Goal: Information Seeking & Learning: Compare options

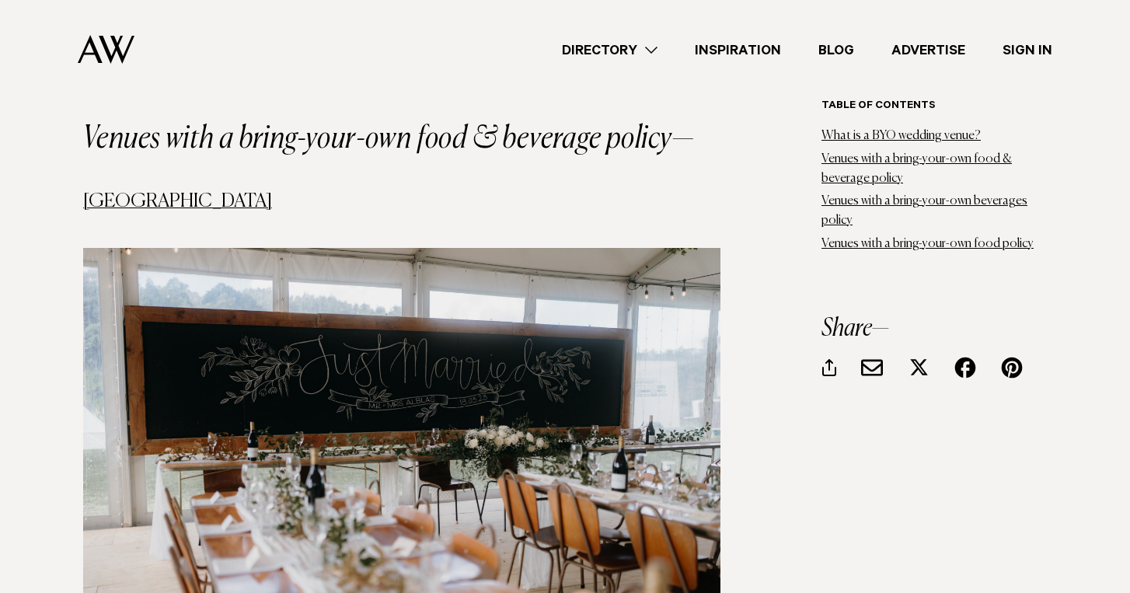
scroll to position [1863, 0]
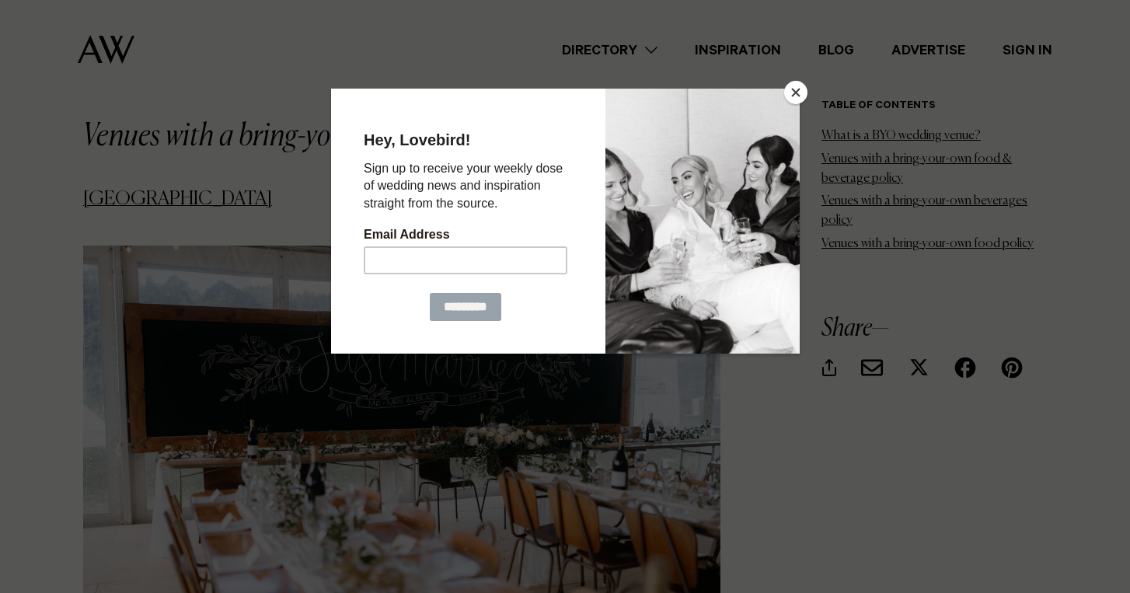
click at [794, 93] on button "Close" at bounding box center [795, 92] width 23 height 23
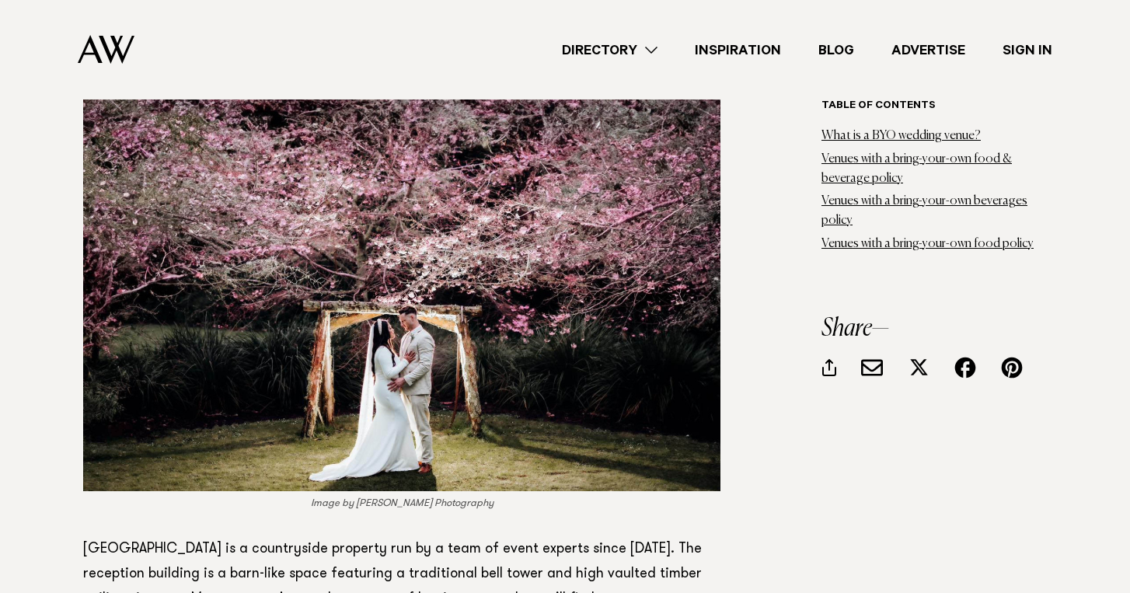
scroll to position [7148, 0]
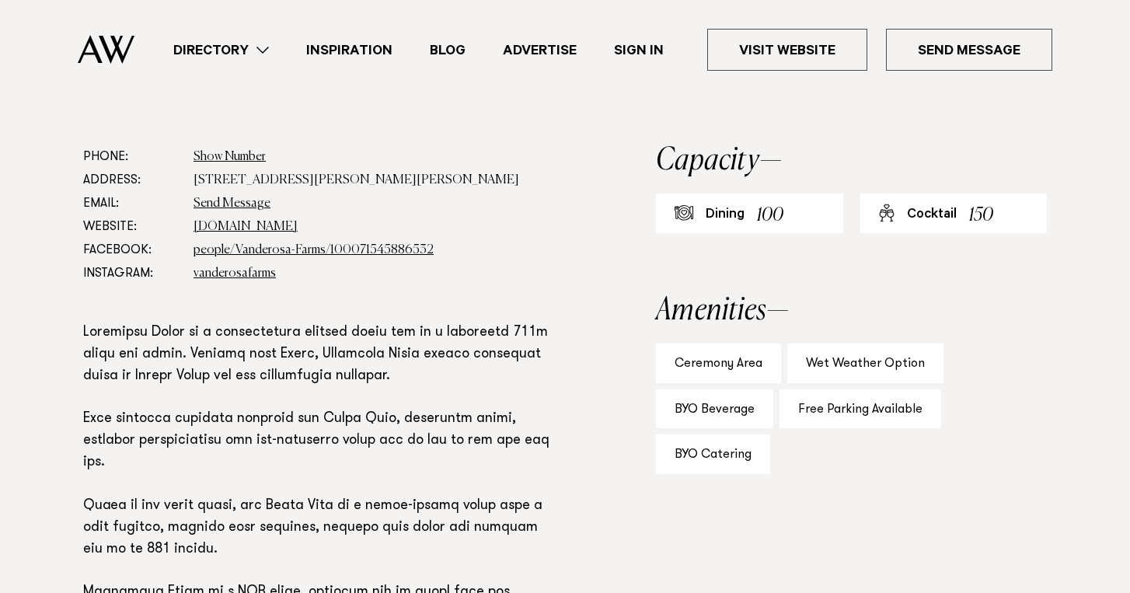
scroll to position [838, 0]
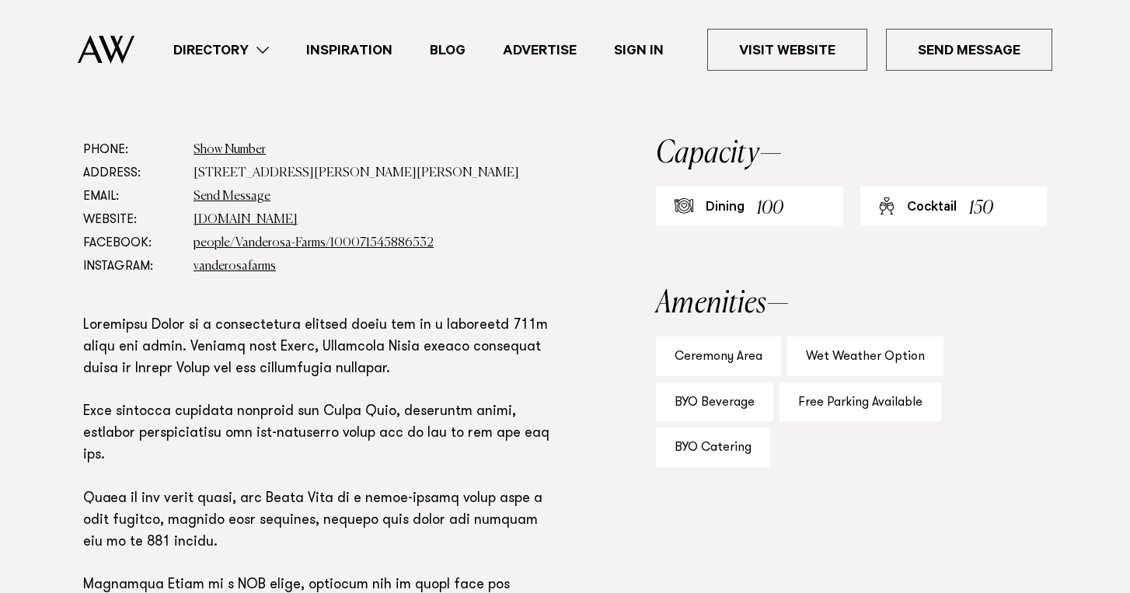
click at [999, 218] on div "Cocktail 150" at bounding box center [953, 206] width 187 height 40
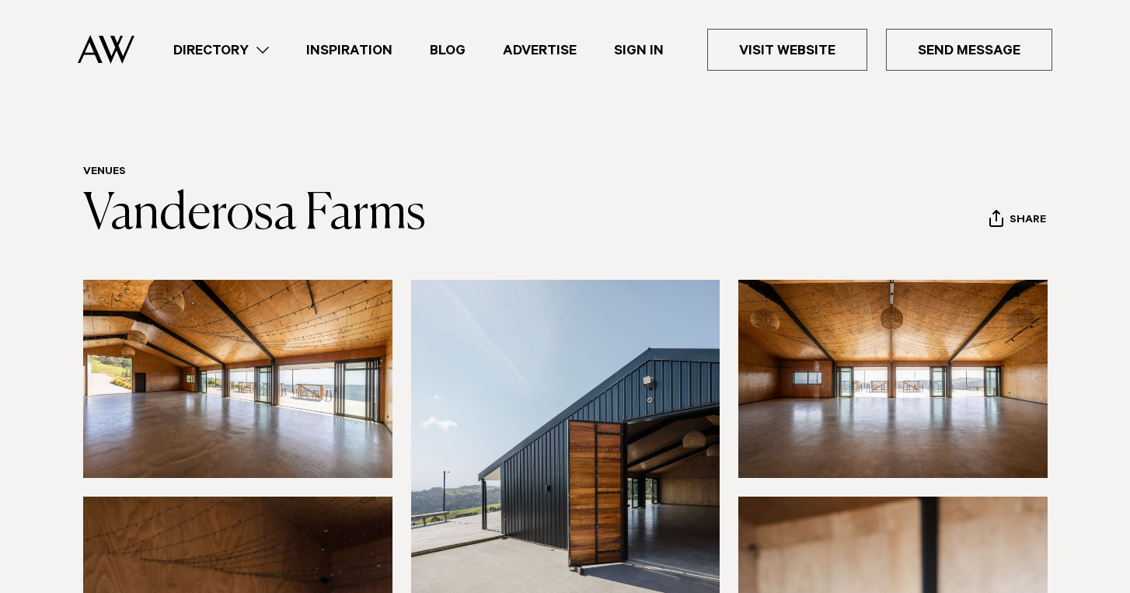
scroll to position [0, 0]
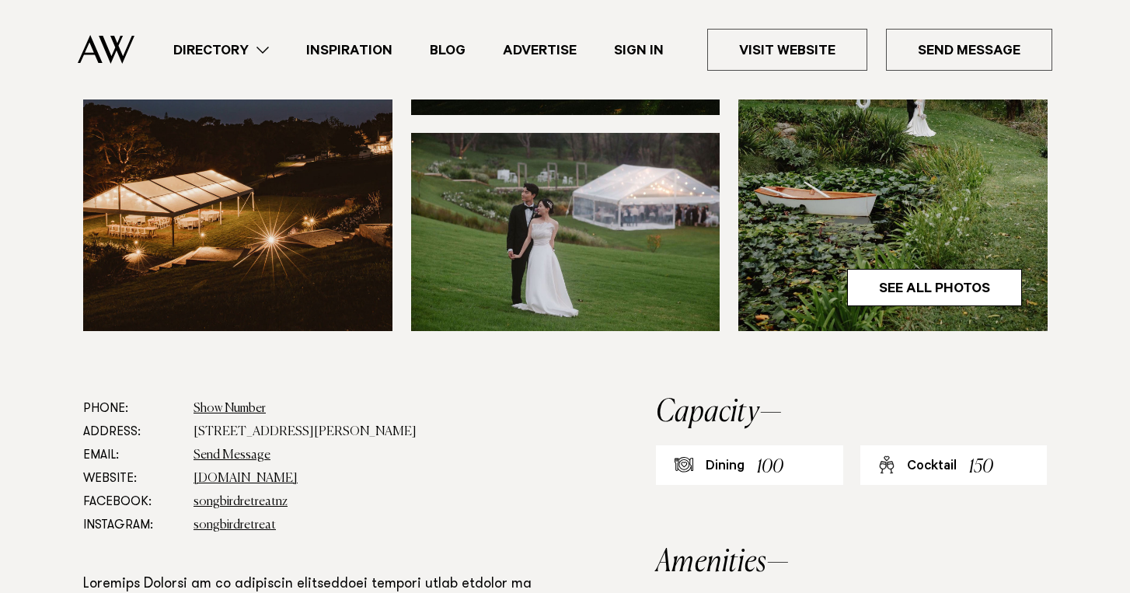
scroll to position [636, 0]
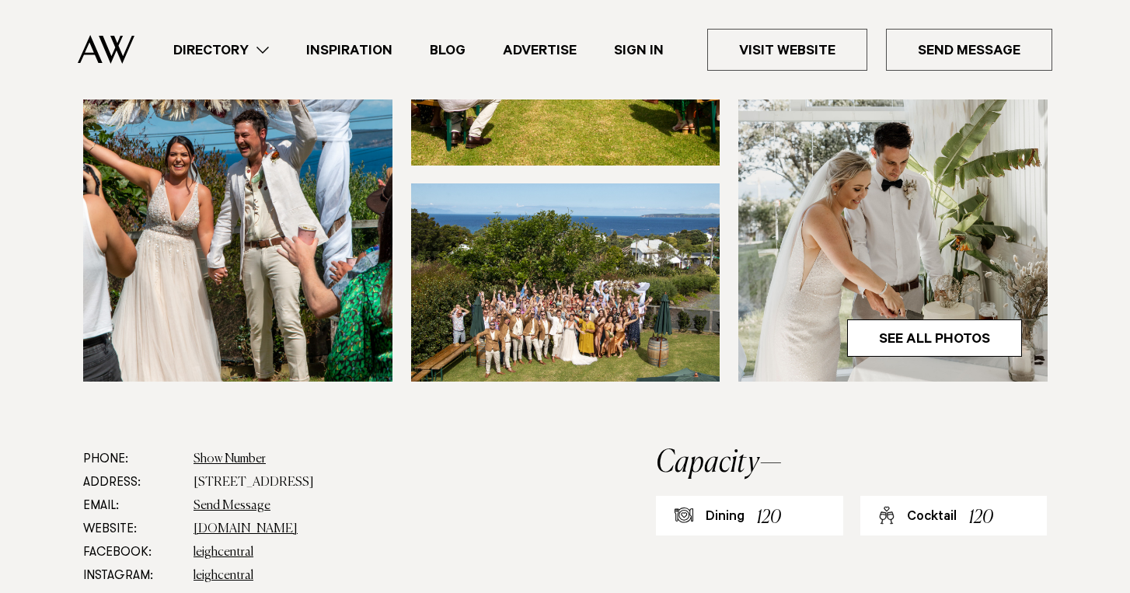
scroll to position [525, 0]
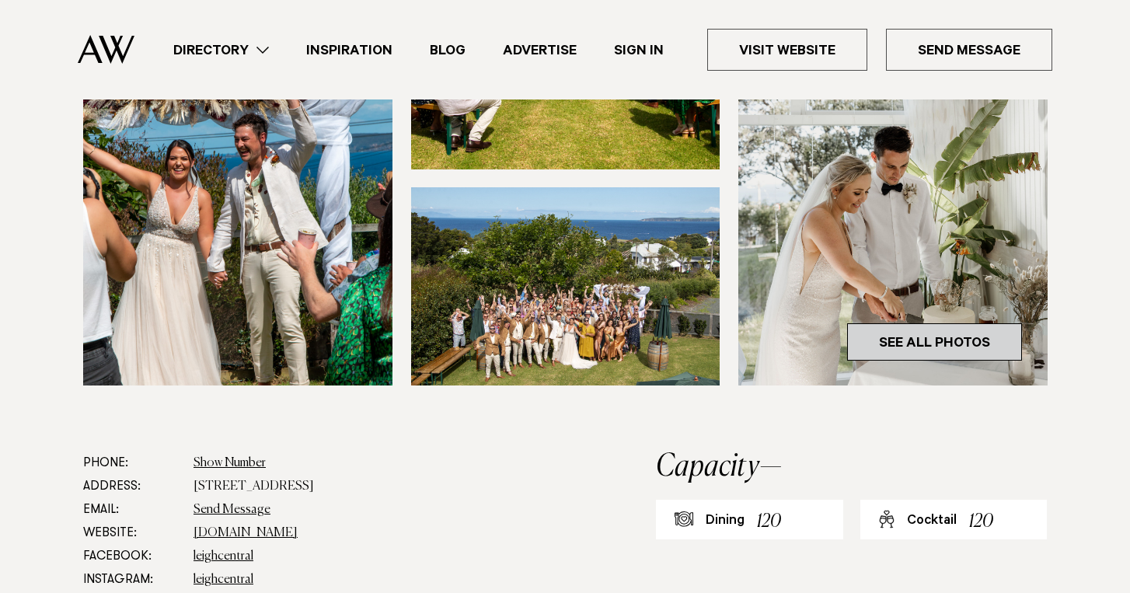
click at [938, 338] on link "See All Photos" at bounding box center [934, 341] width 175 height 37
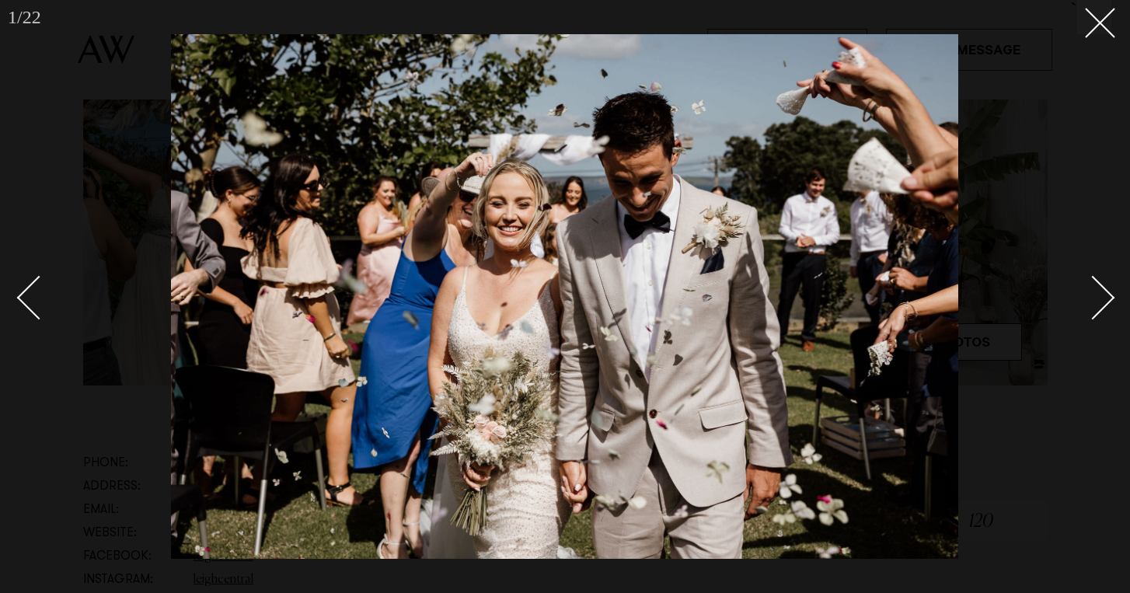
click at [1092, 317] on div "Next slide" at bounding box center [1093, 297] width 44 height 44
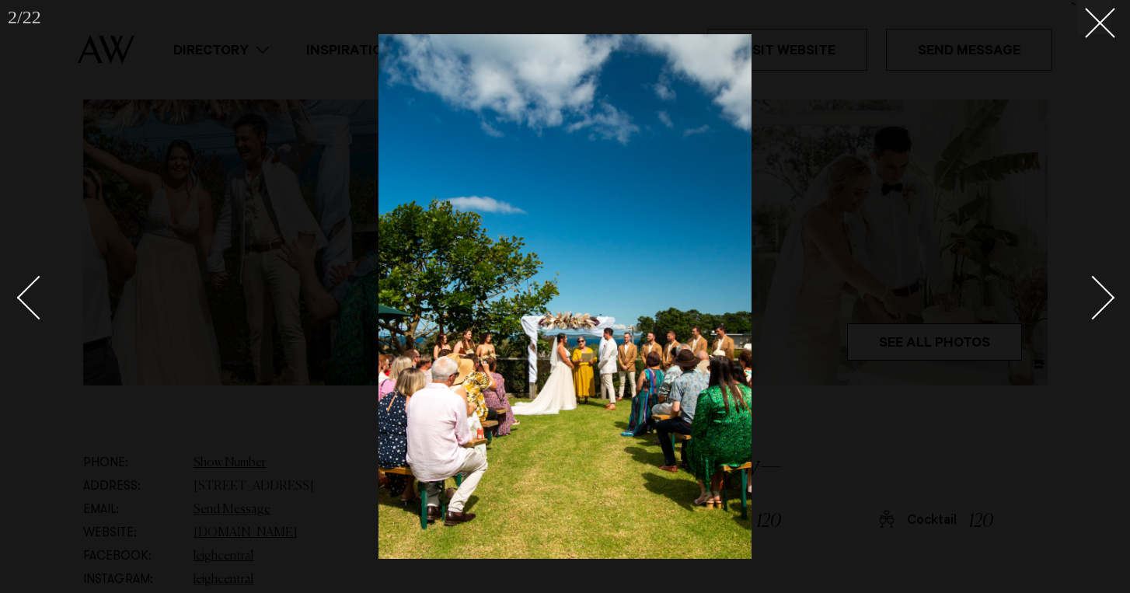
click at [1092, 317] on div "Next slide" at bounding box center [1093, 297] width 44 height 44
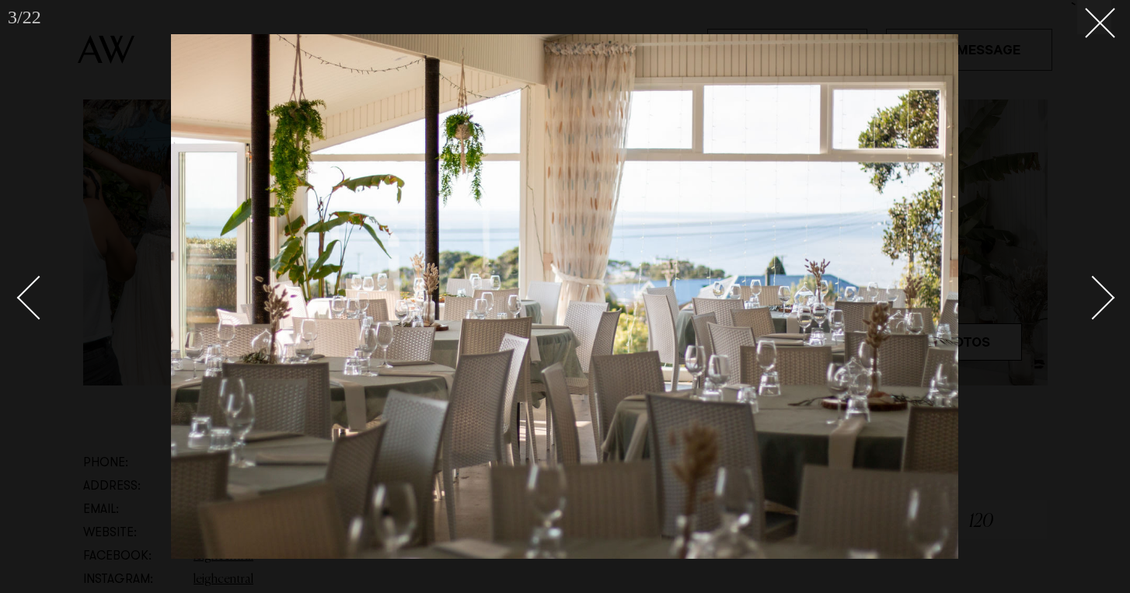
click at [1092, 317] on div "Next slide" at bounding box center [1093, 297] width 44 height 44
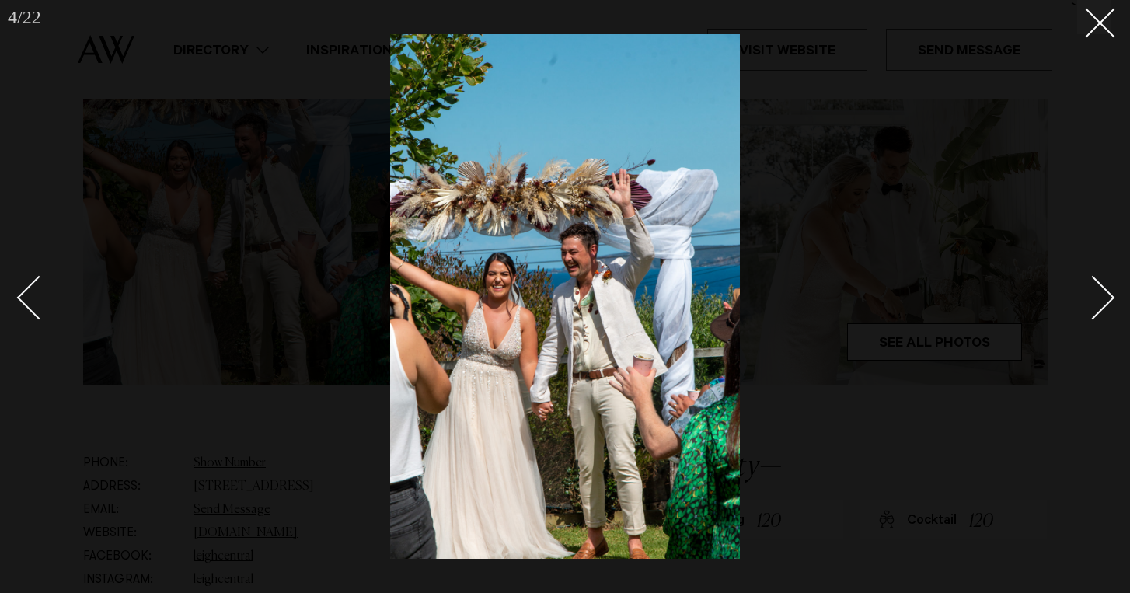
click at [1092, 317] on div "Next slide" at bounding box center [1093, 297] width 44 height 44
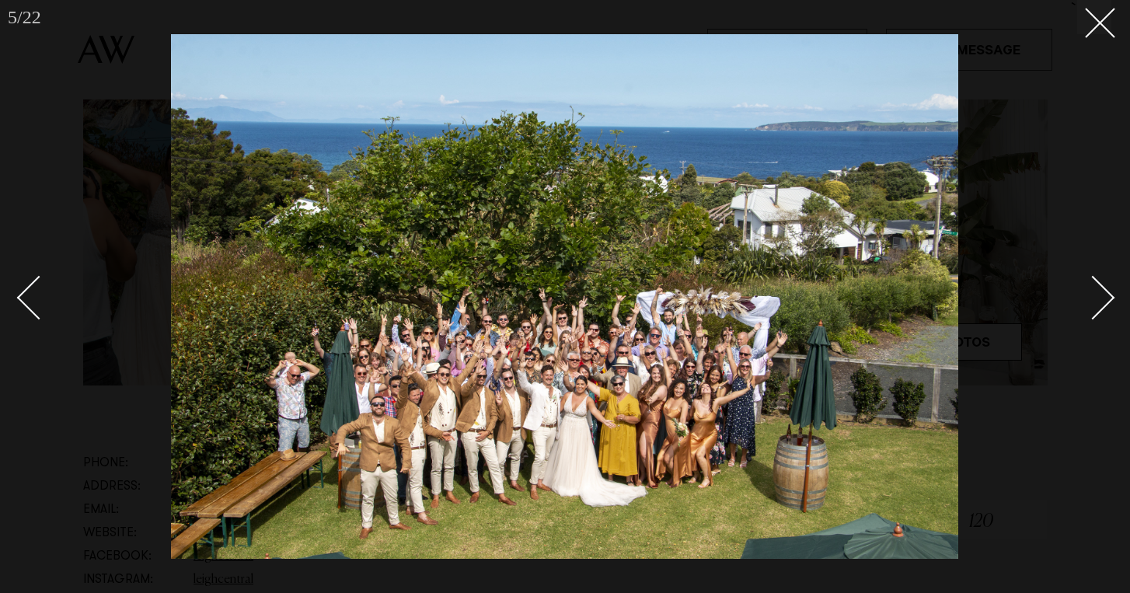
click at [1092, 317] on div "Next slide" at bounding box center [1093, 297] width 44 height 44
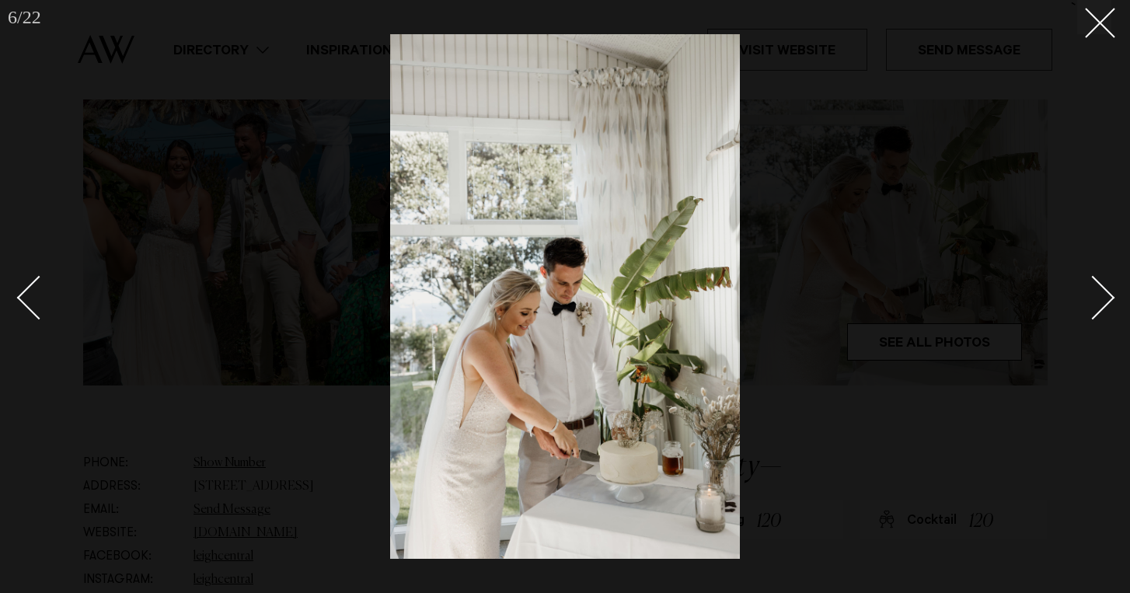
click at [1092, 317] on div "Next slide" at bounding box center [1093, 297] width 44 height 44
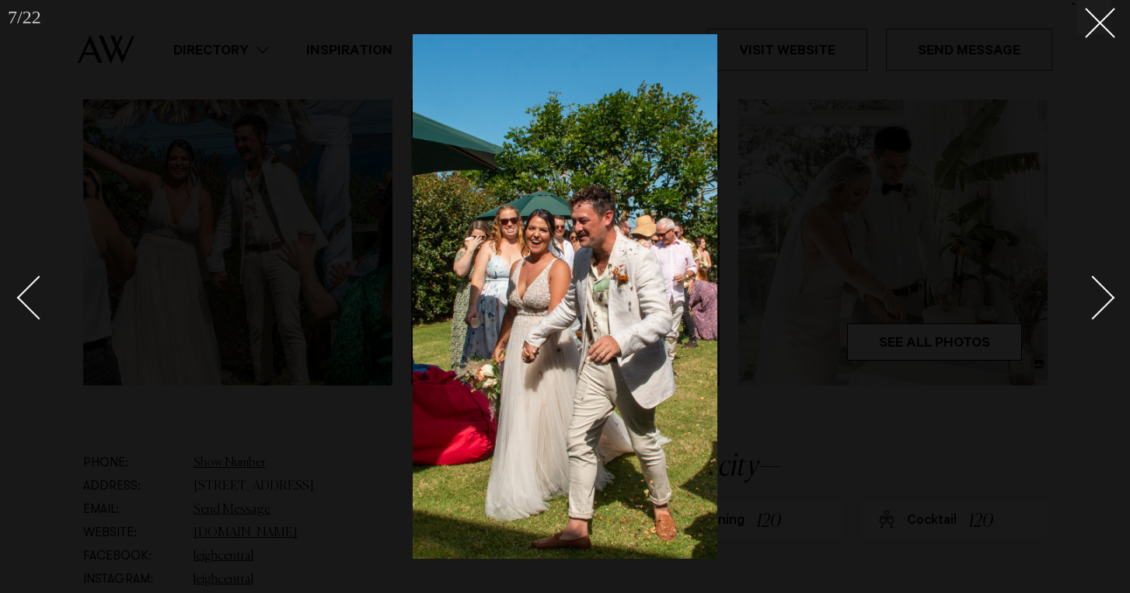
click at [1092, 317] on div "Next slide" at bounding box center [1093, 297] width 44 height 44
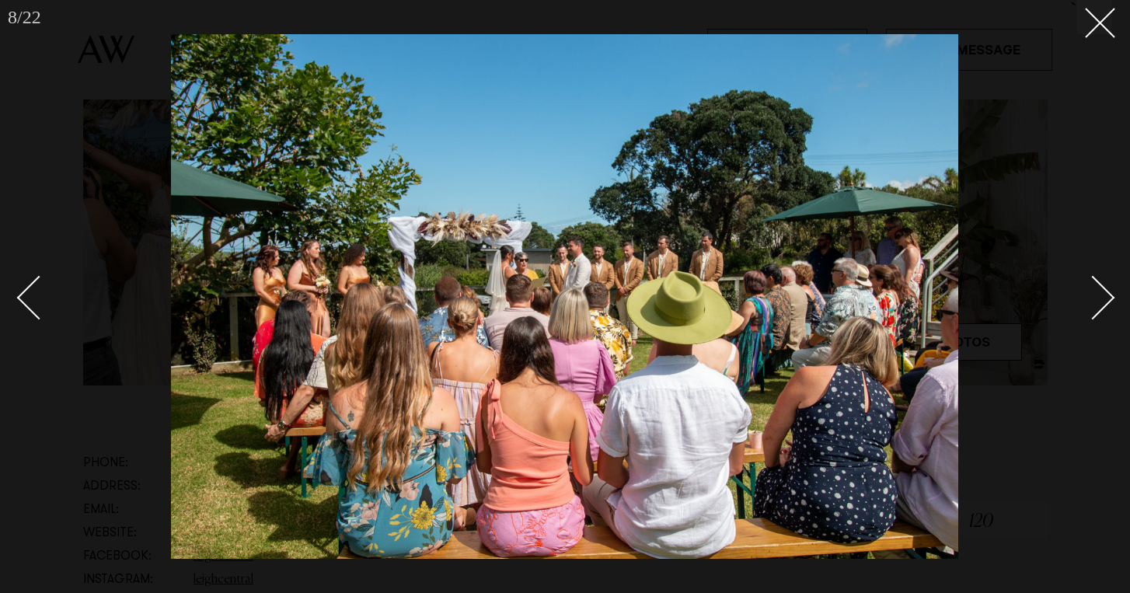
click at [1092, 317] on div "Next slide" at bounding box center [1093, 297] width 44 height 44
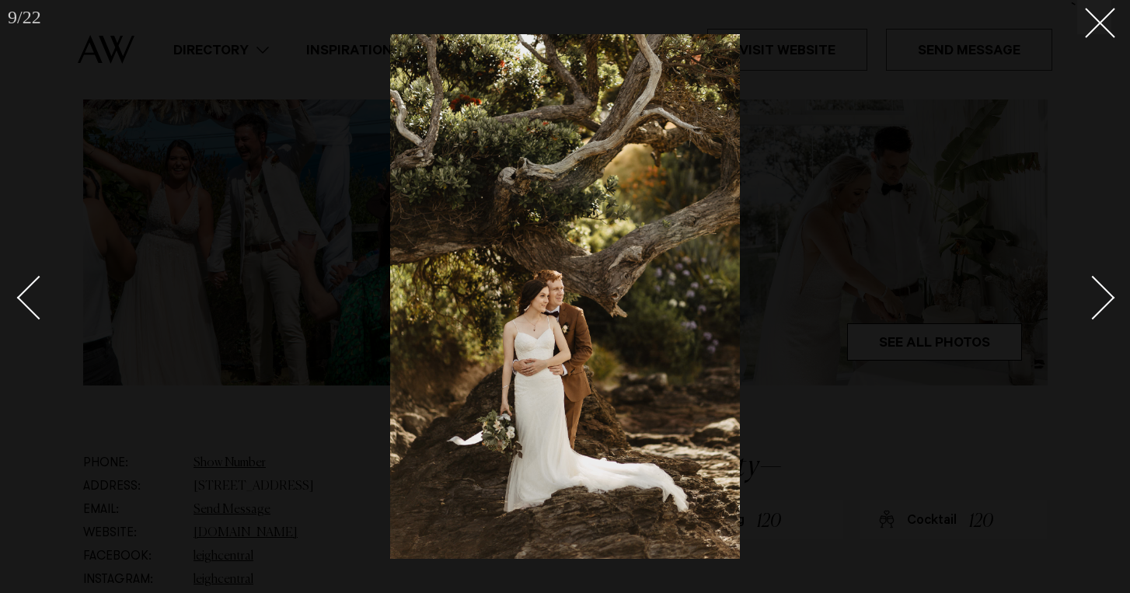
click at [1092, 317] on div "Next slide" at bounding box center [1093, 297] width 44 height 44
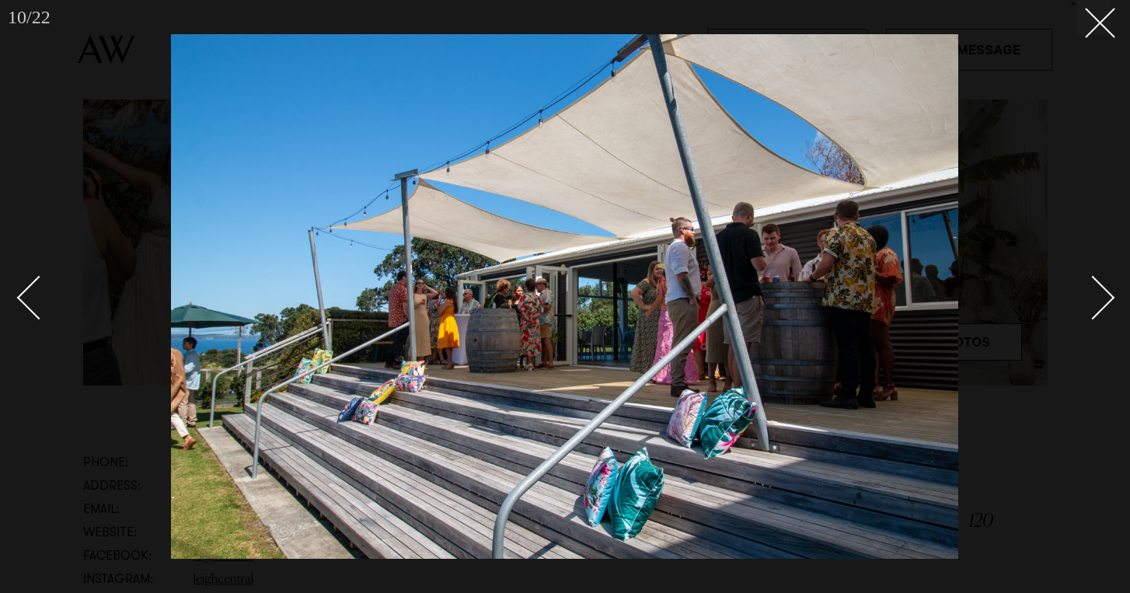
click at [1092, 317] on div "Next slide" at bounding box center [1093, 297] width 44 height 44
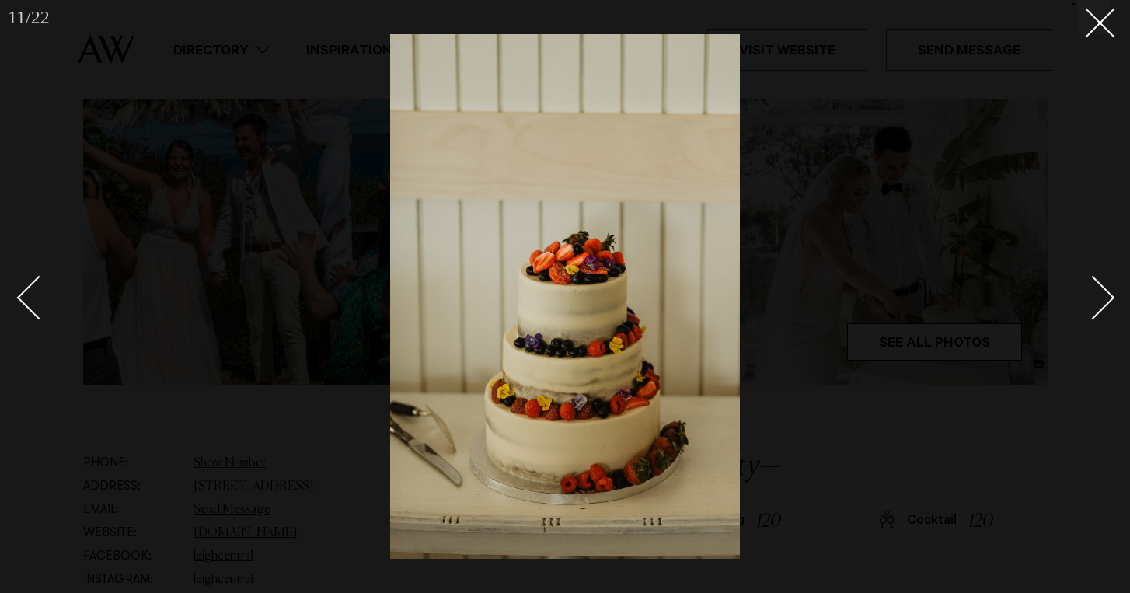
click at [1092, 317] on div "Next slide" at bounding box center [1093, 297] width 44 height 44
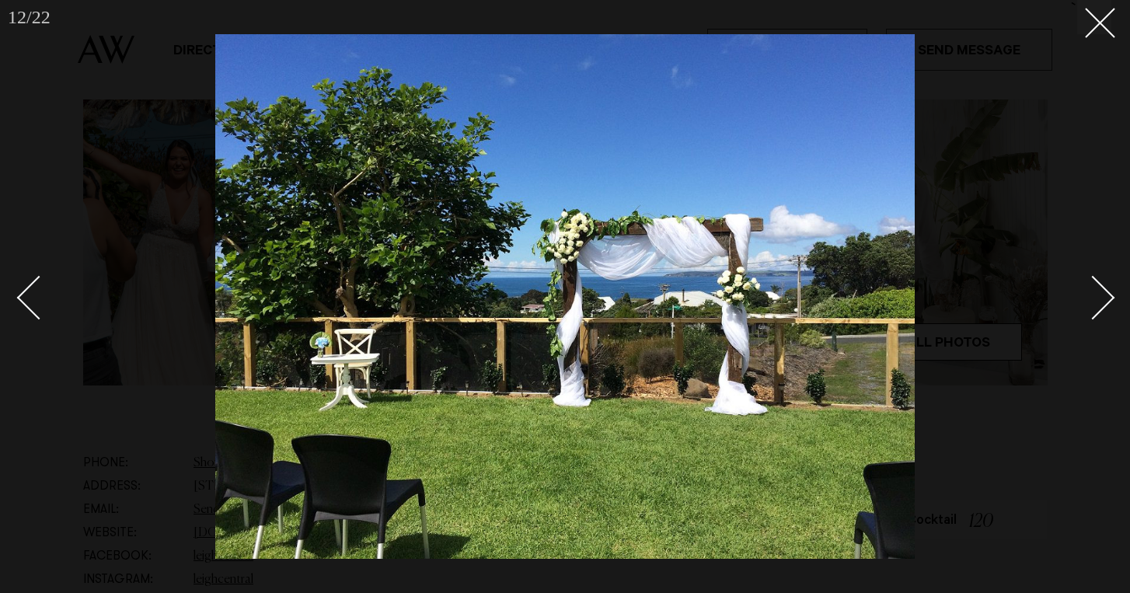
click at [1092, 317] on div "Next slide" at bounding box center [1093, 297] width 44 height 44
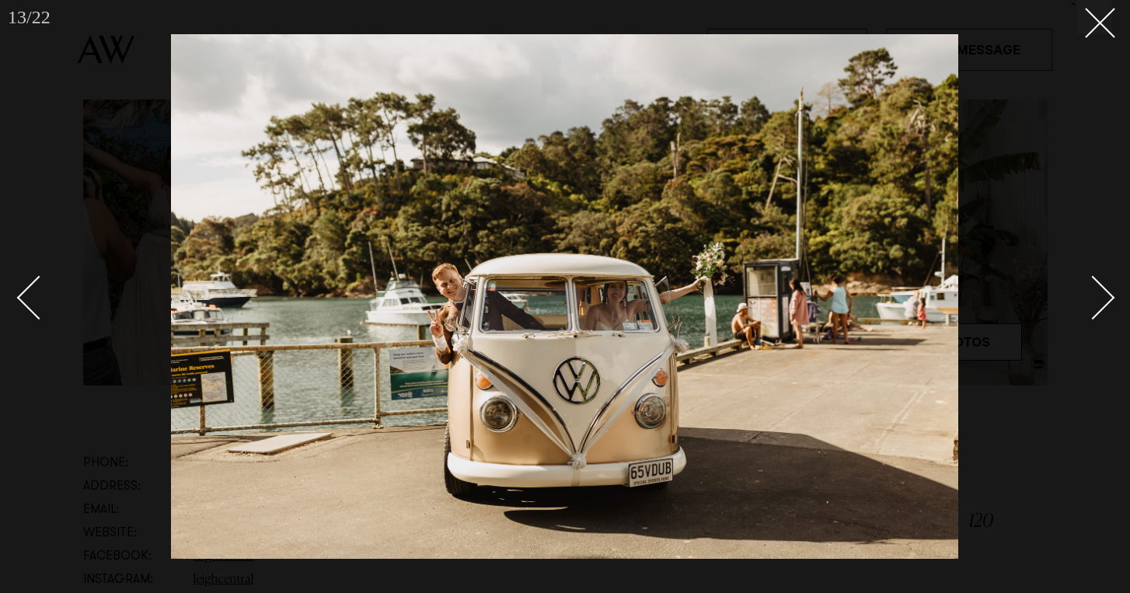
click at [1092, 317] on div "Next slide" at bounding box center [1093, 297] width 44 height 44
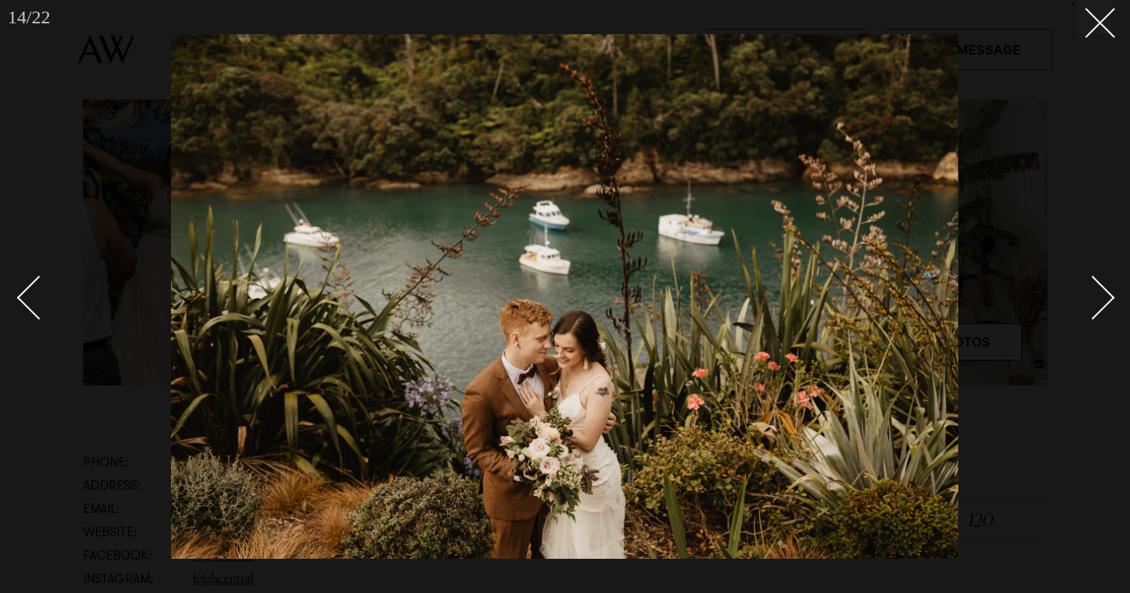
click at [1092, 317] on div "Next slide" at bounding box center [1093, 297] width 44 height 44
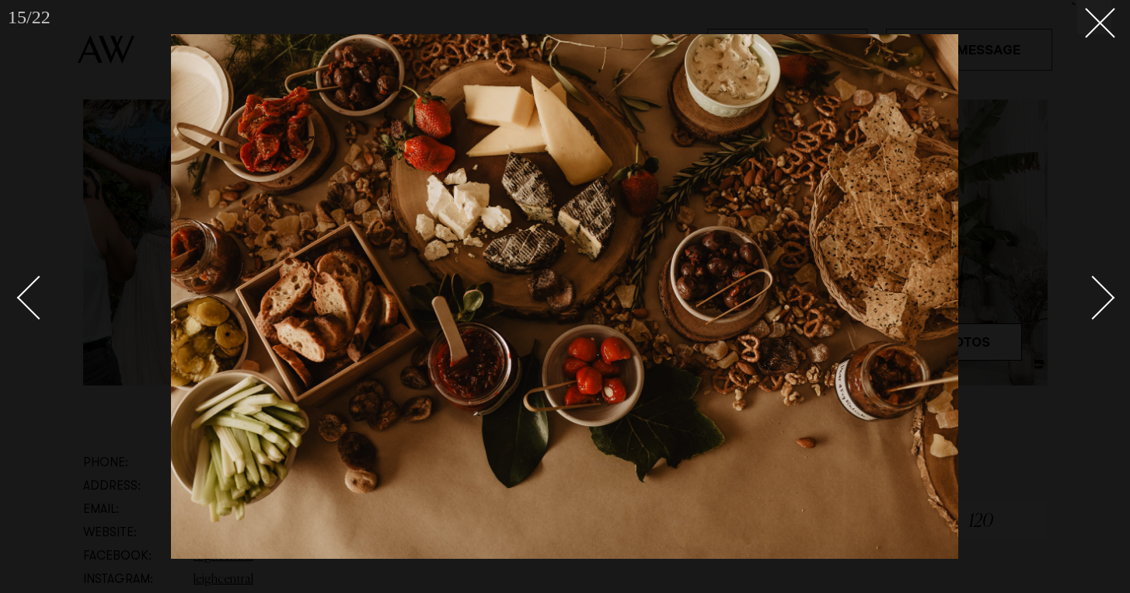
click at [1092, 317] on div "Next slide" at bounding box center [1093, 297] width 44 height 44
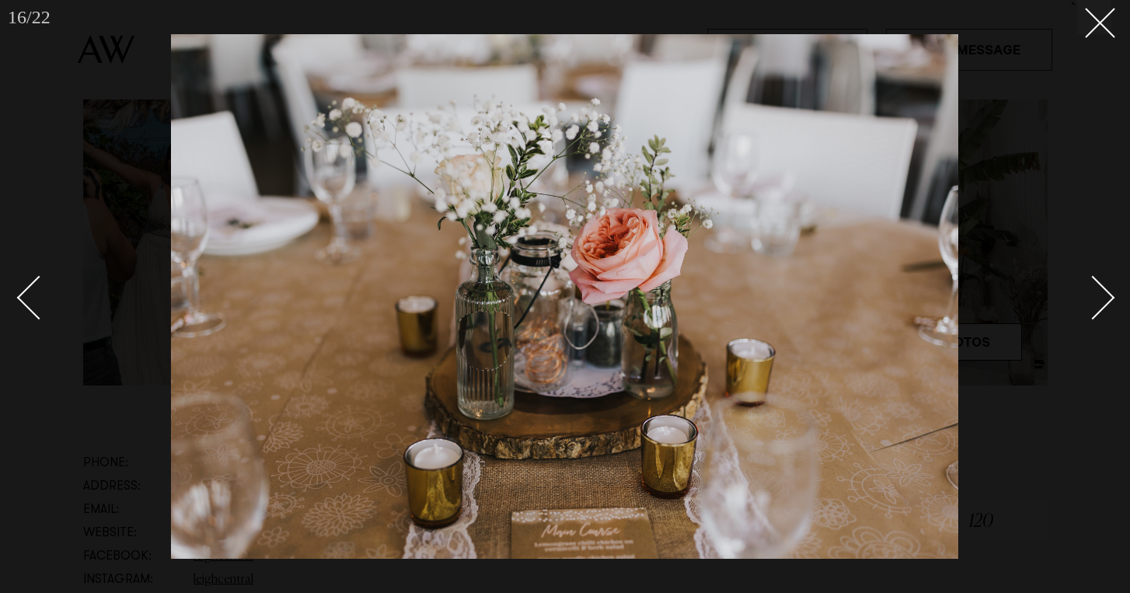
click at [1092, 317] on div "Next slide" at bounding box center [1093, 297] width 44 height 44
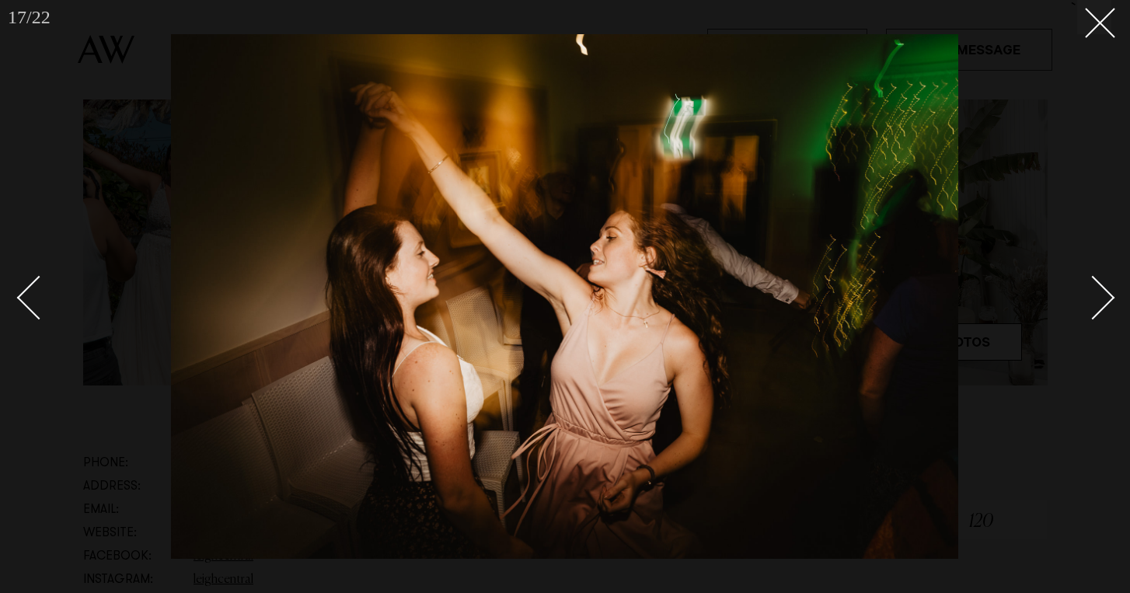
click at [1092, 317] on div "Next slide" at bounding box center [1093, 297] width 44 height 44
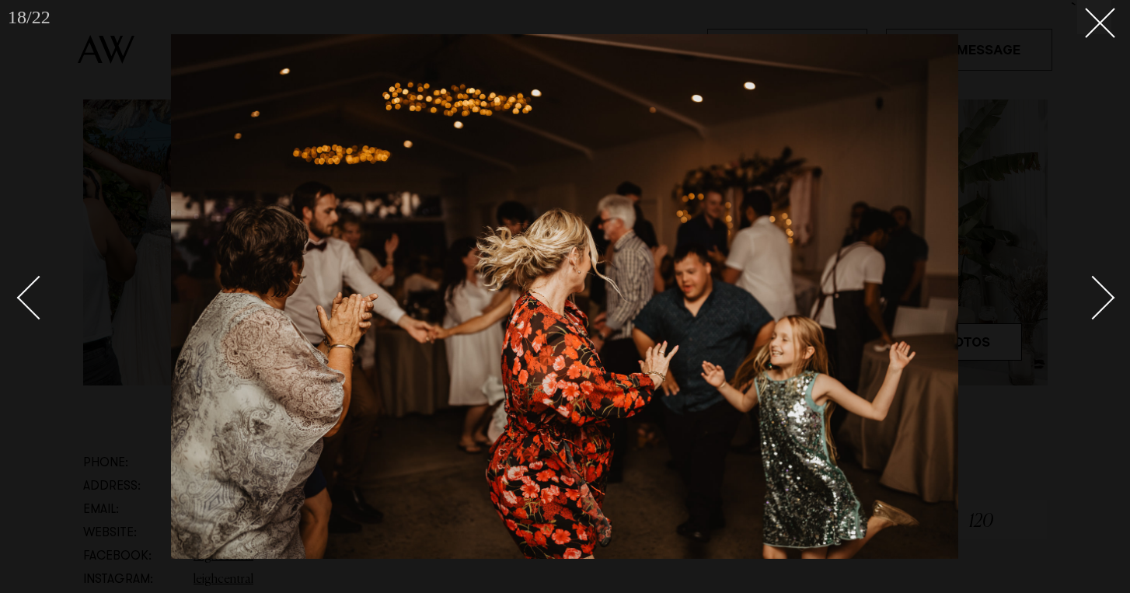
click at [1092, 317] on div "Next slide" at bounding box center [1093, 297] width 44 height 44
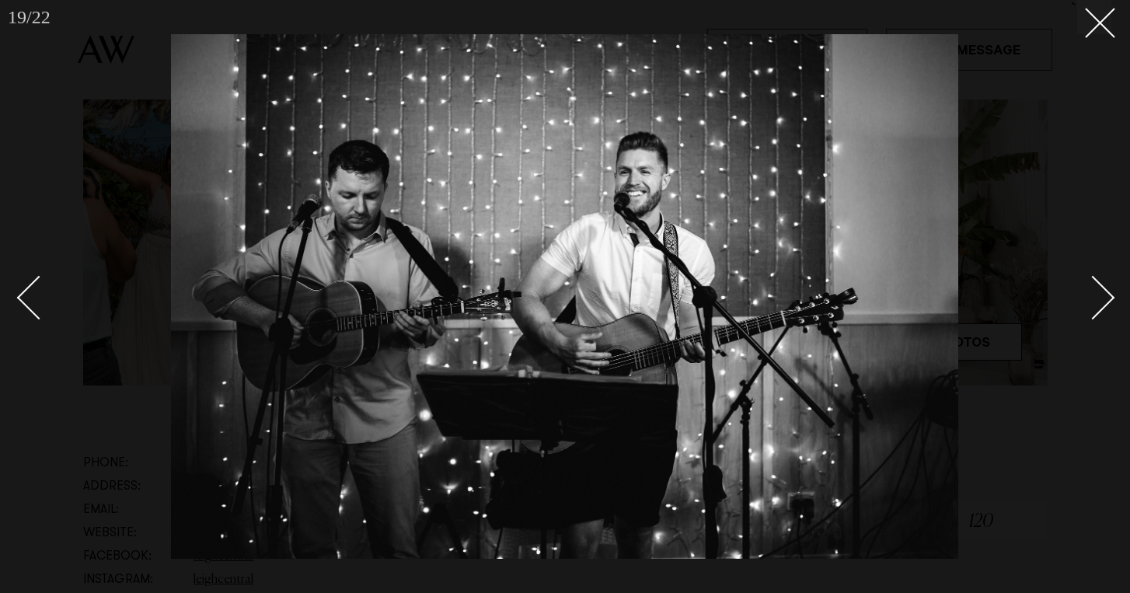
click at [1092, 317] on div "Next slide" at bounding box center [1093, 297] width 44 height 44
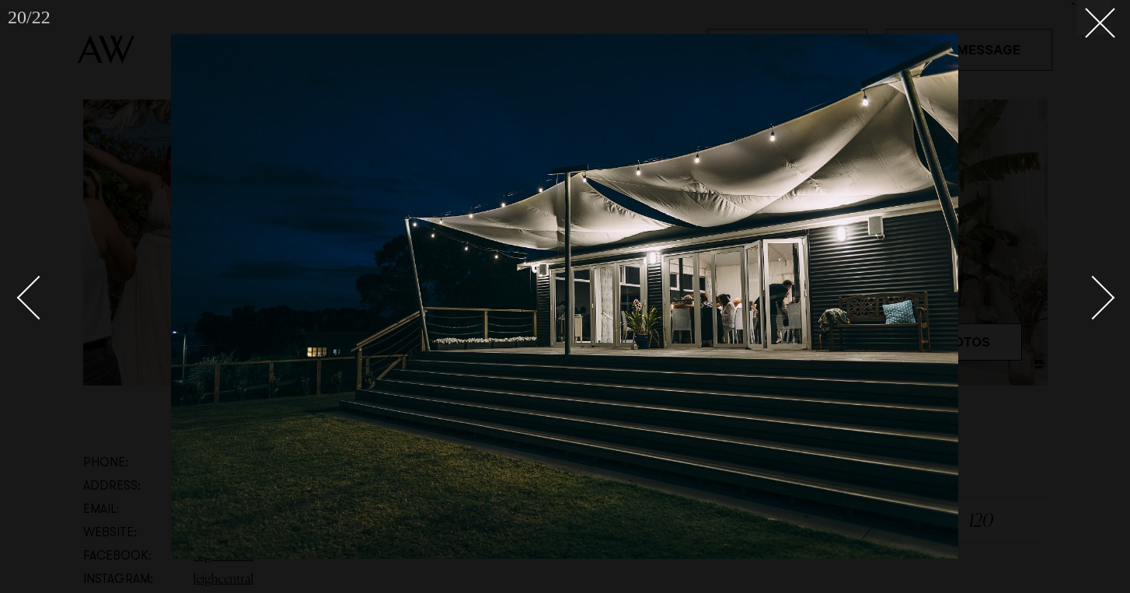
click at [1092, 317] on div "Next slide" at bounding box center [1093, 297] width 44 height 44
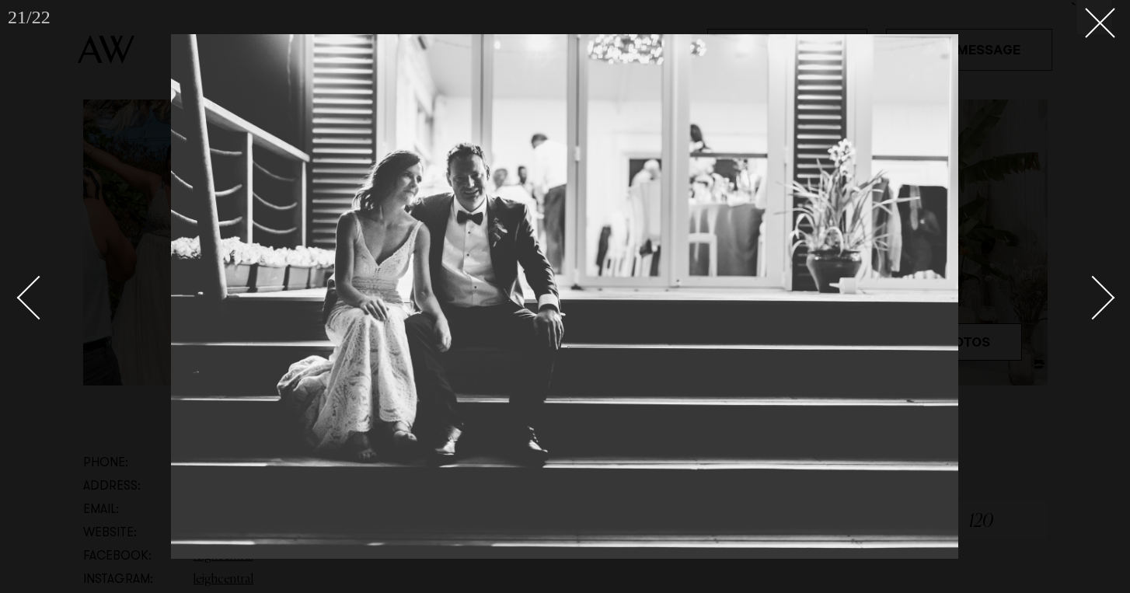
click at [1092, 317] on div "Next slide" at bounding box center [1093, 297] width 44 height 44
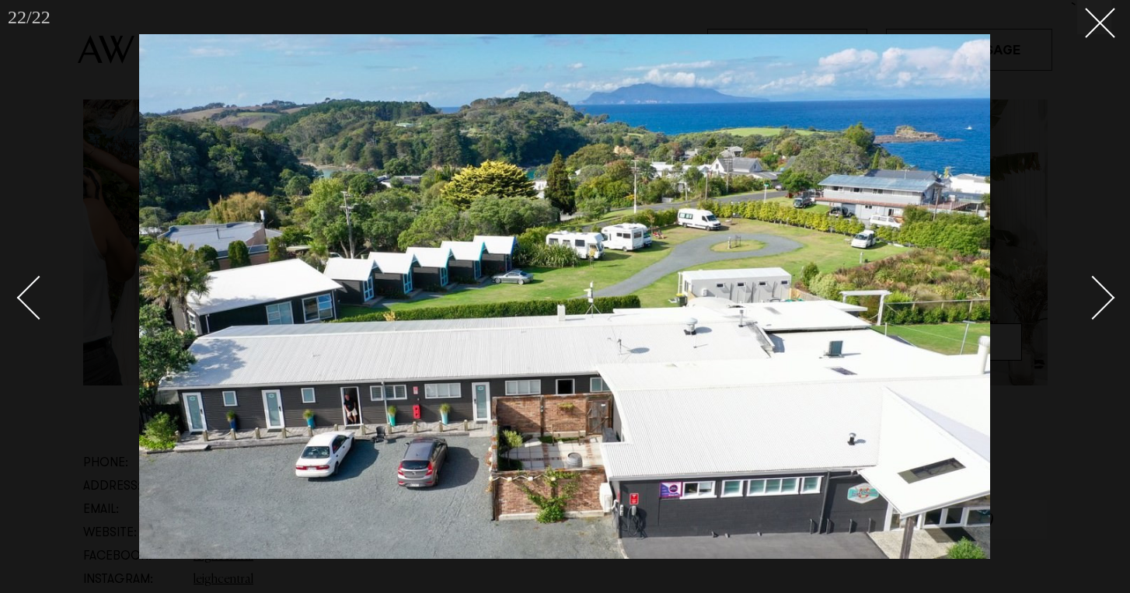
click at [1095, 294] on div "Next slide" at bounding box center [1093, 297] width 44 height 44
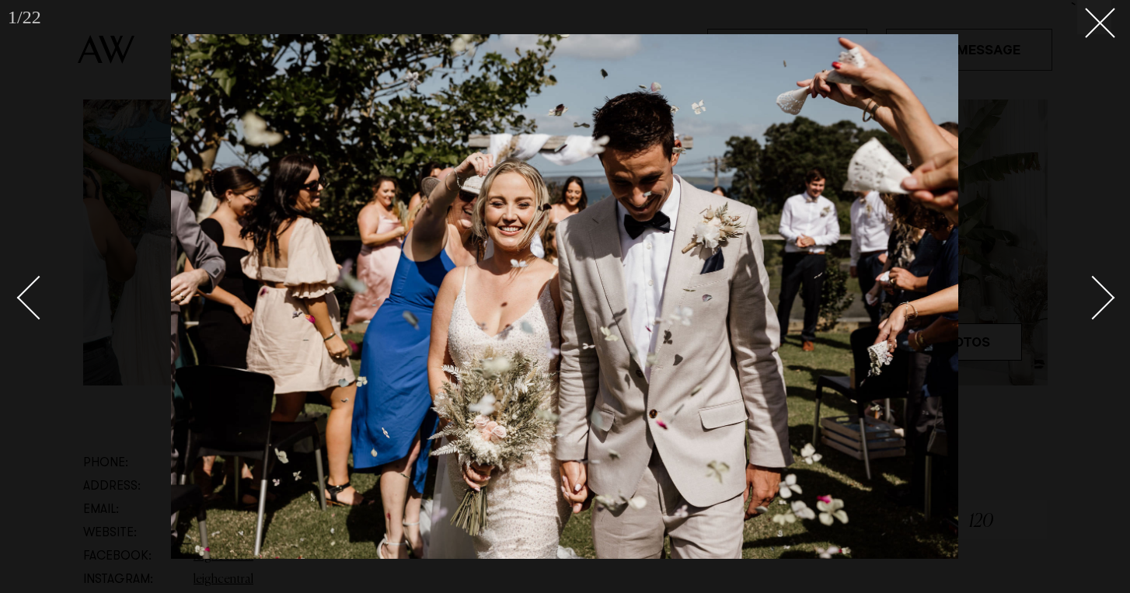
click at [1095, 294] on div "Next slide" at bounding box center [1093, 297] width 44 height 44
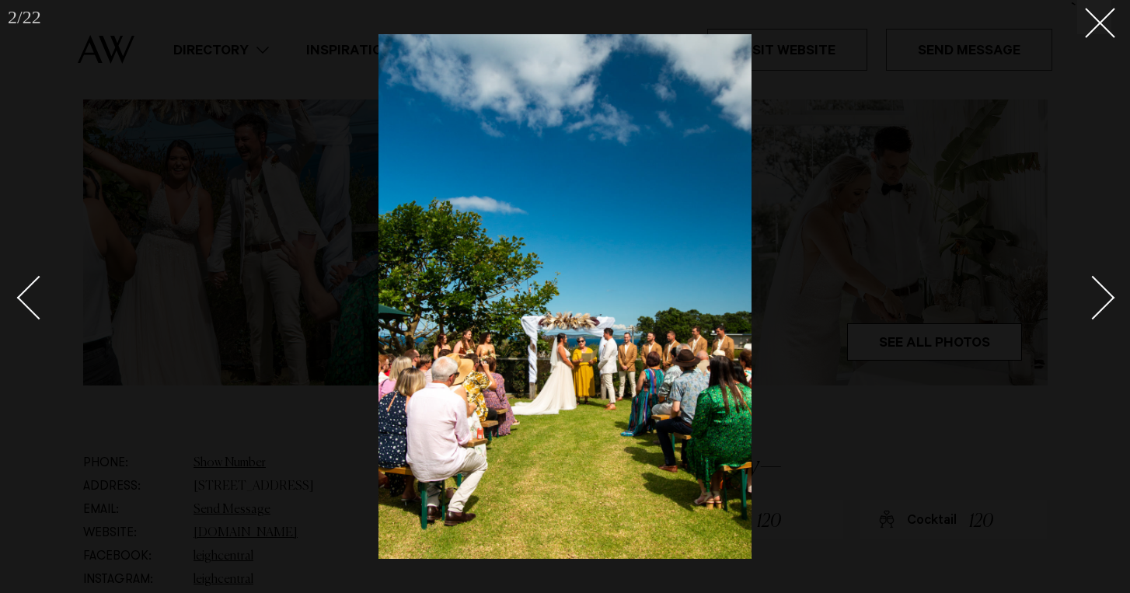
click at [1095, 294] on div "Next slide" at bounding box center [1093, 297] width 44 height 44
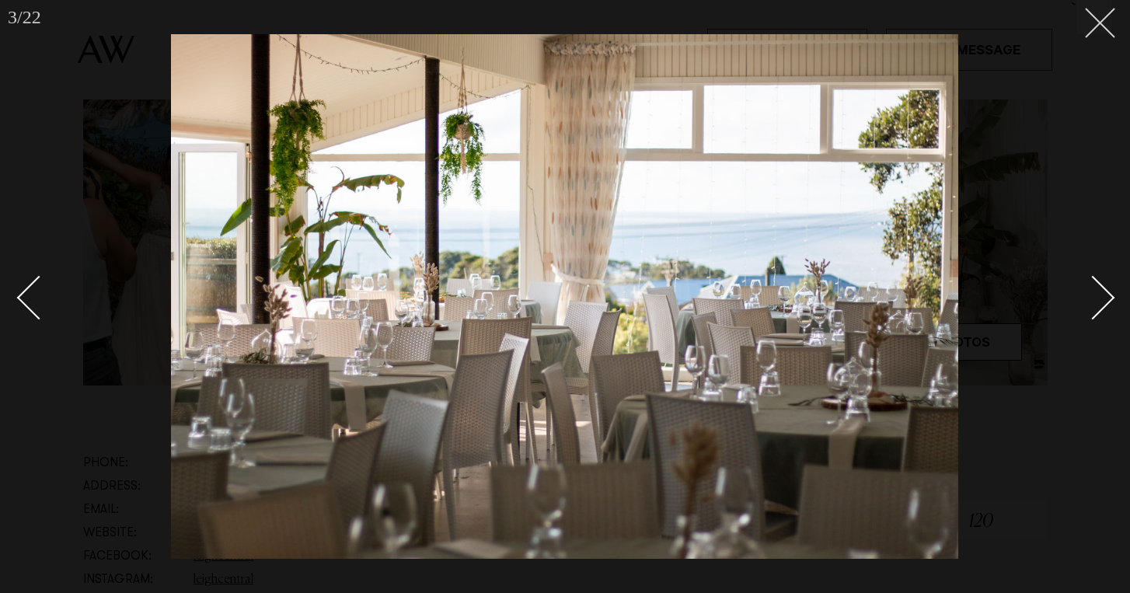
click at [1099, 27] on button at bounding box center [1094, 17] width 34 height 34
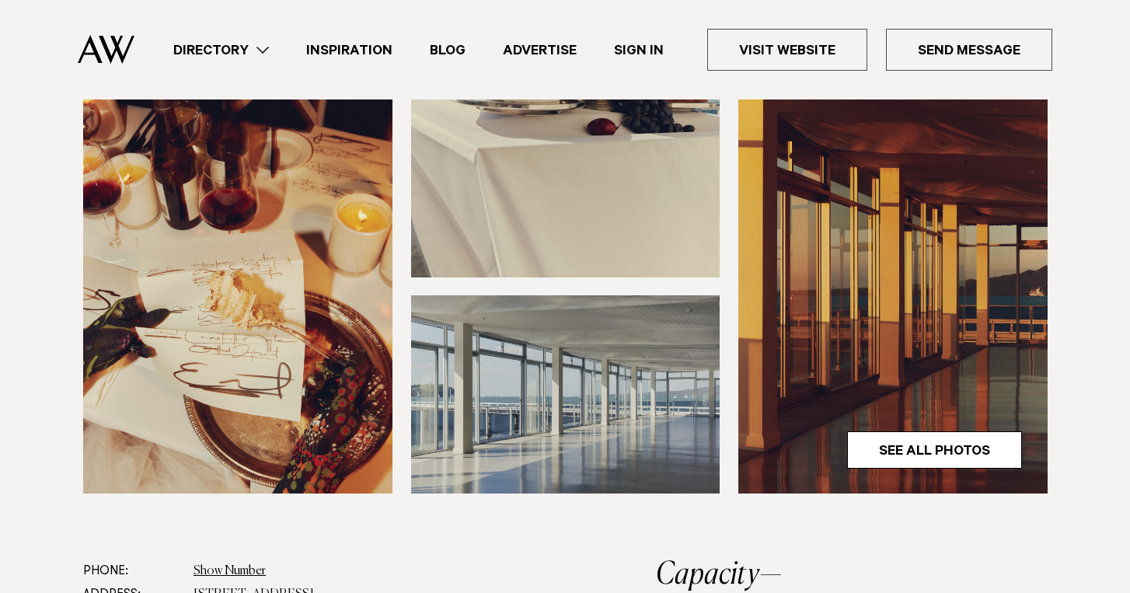
scroll to position [418, 0]
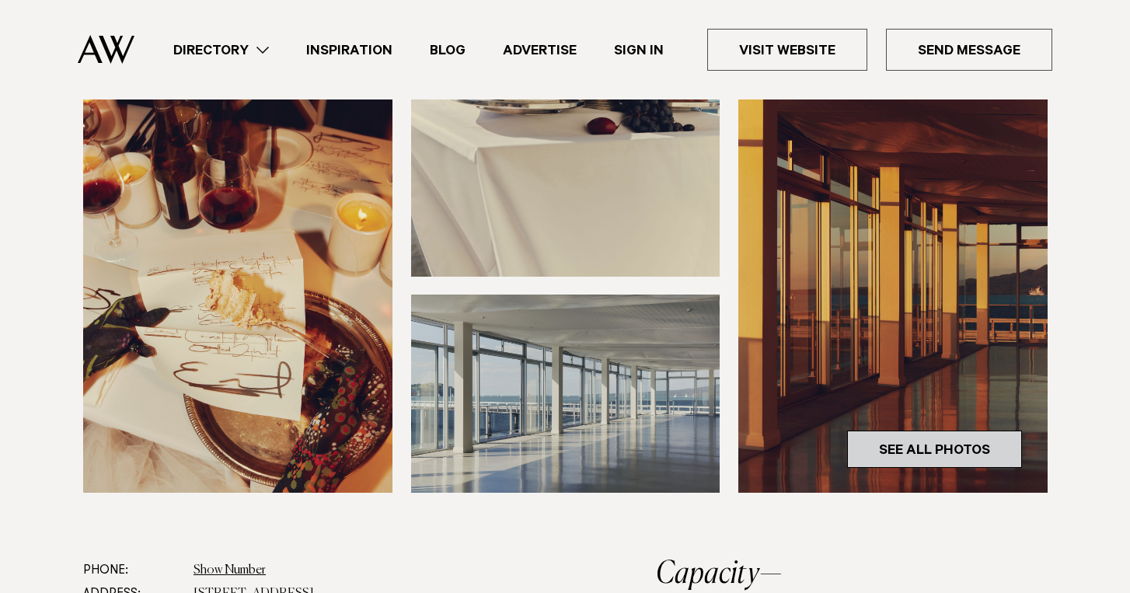
click at [872, 448] on link "See All Photos" at bounding box center [934, 448] width 175 height 37
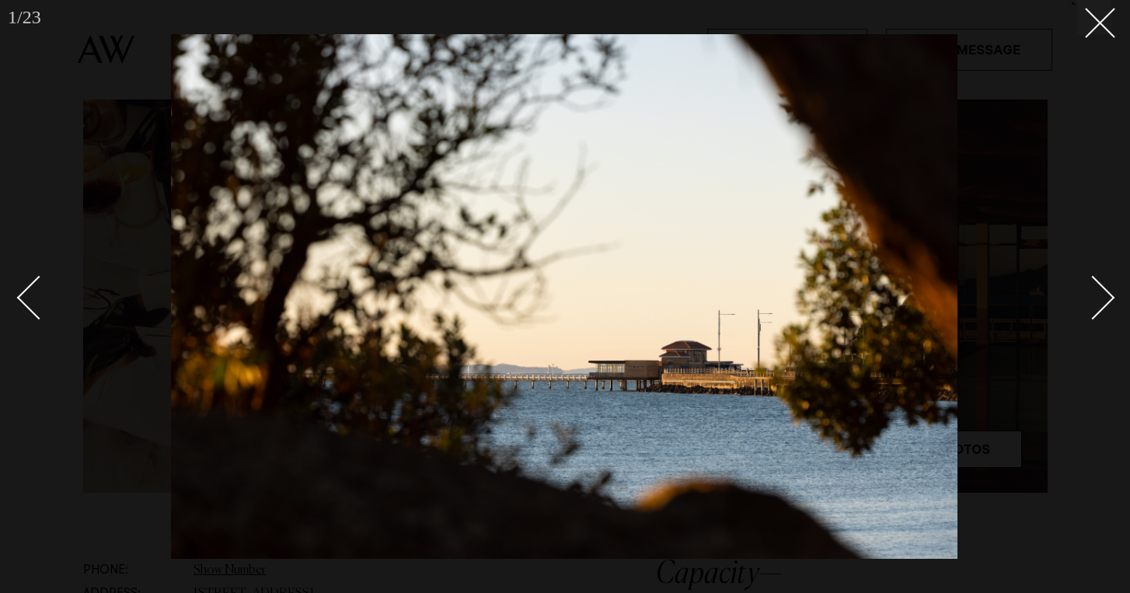
click at [1102, 305] on div "Next slide" at bounding box center [1093, 297] width 44 height 44
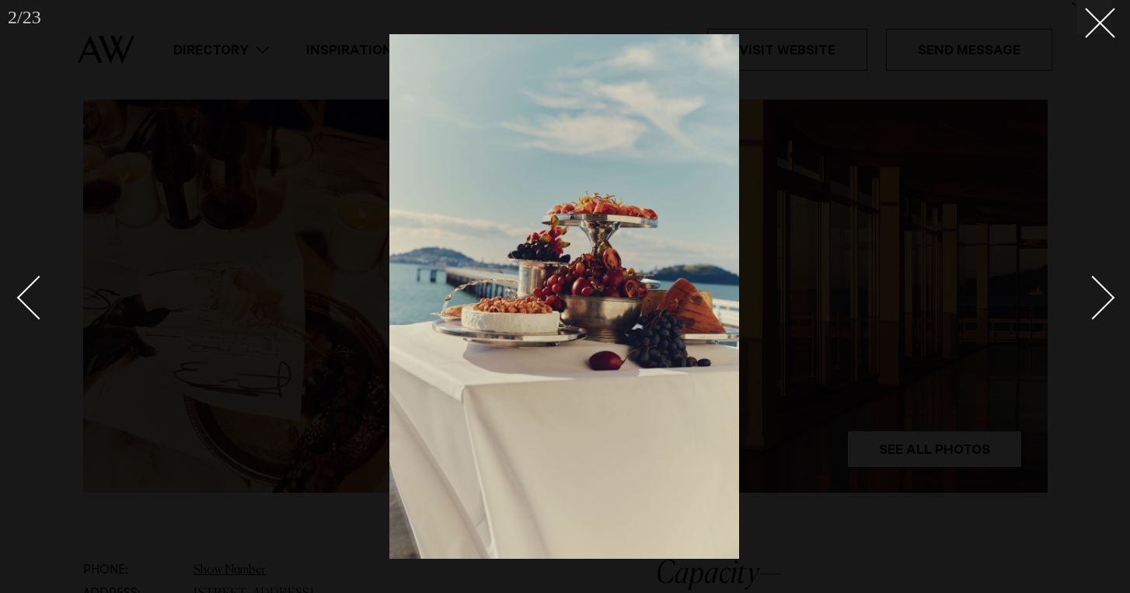
click at [1102, 305] on div "Next slide" at bounding box center [1093, 297] width 44 height 44
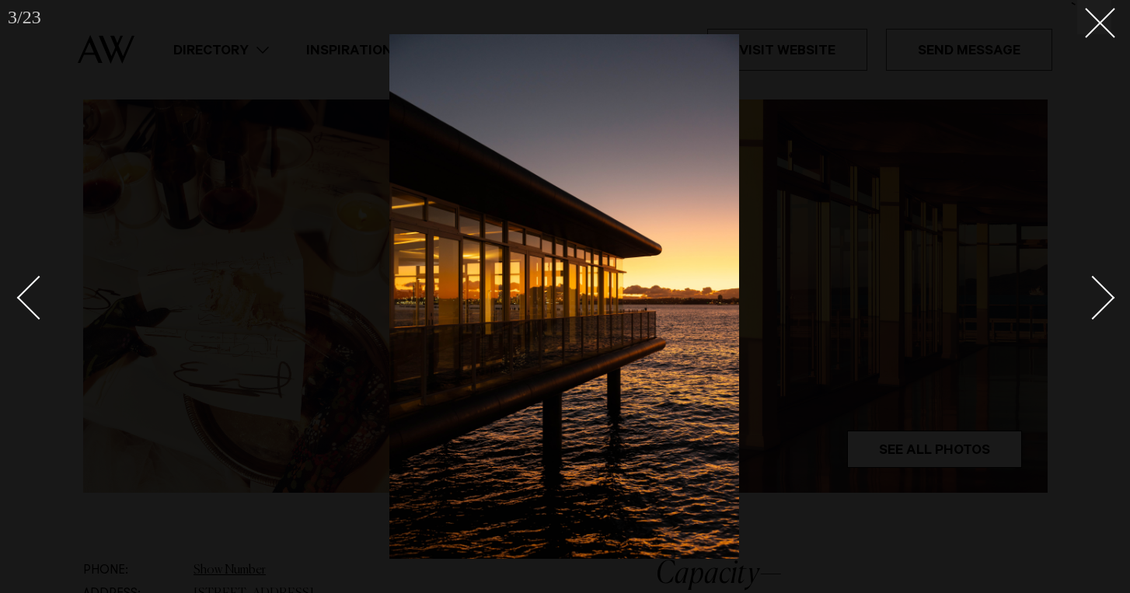
click at [1102, 305] on div "Next slide" at bounding box center [1093, 297] width 44 height 44
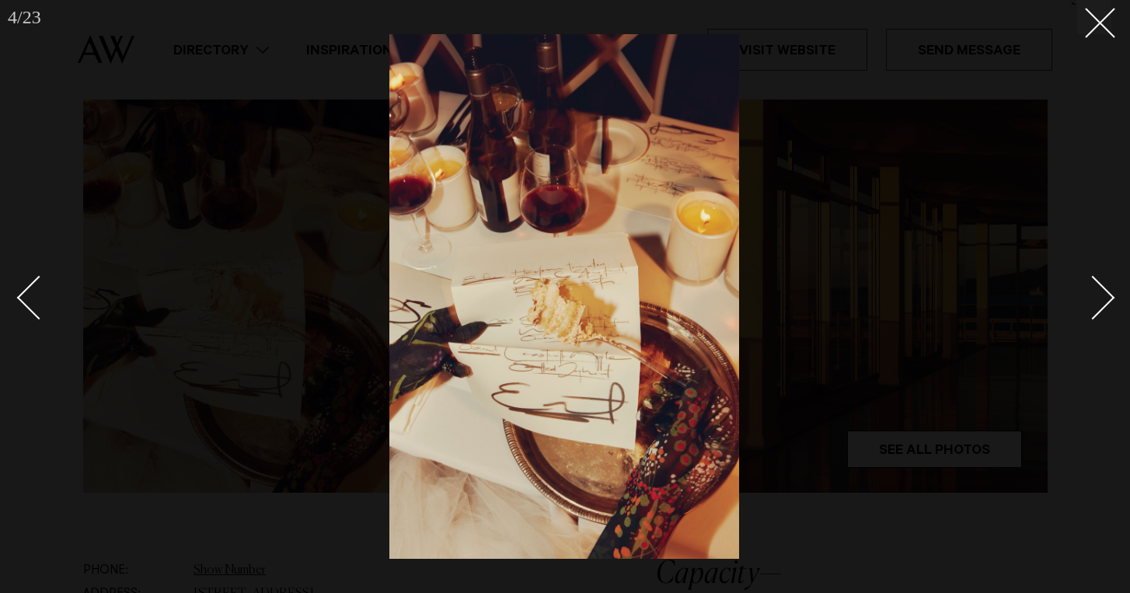
click at [1102, 305] on div "Next slide" at bounding box center [1093, 297] width 44 height 44
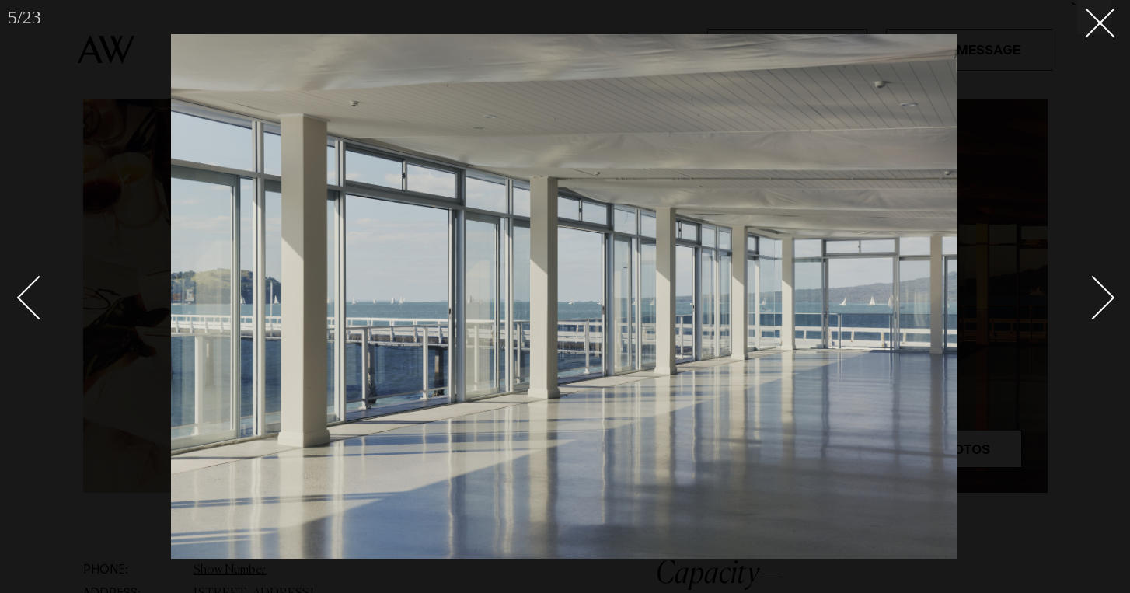
click at [1097, 310] on div "Next slide" at bounding box center [1093, 297] width 44 height 44
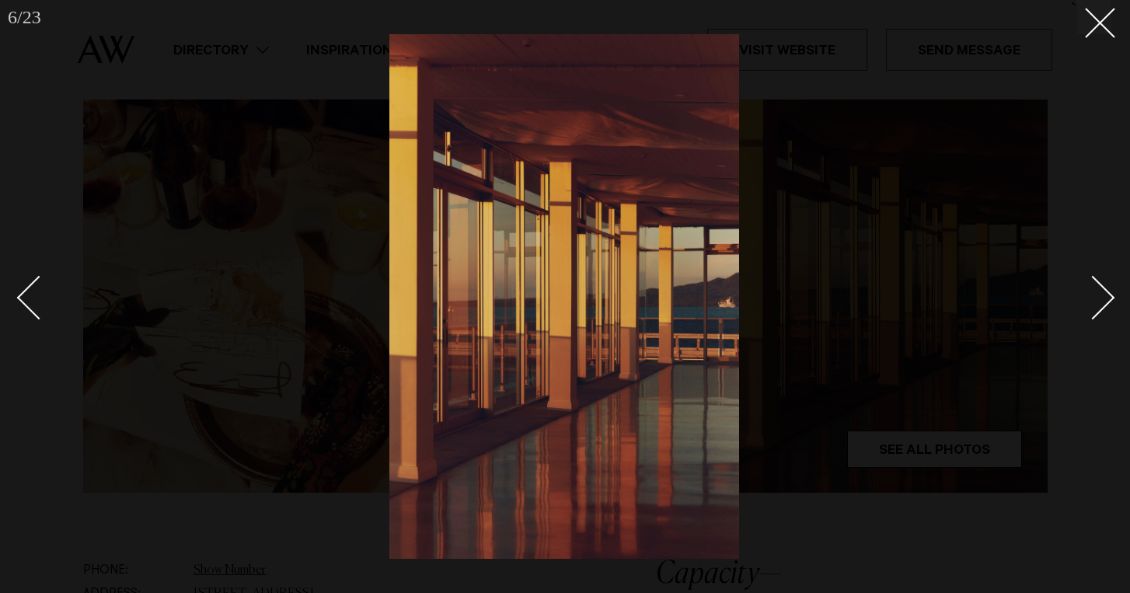
click at [1097, 310] on div "Next slide" at bounding box center [1093, 297] width 44 height 44
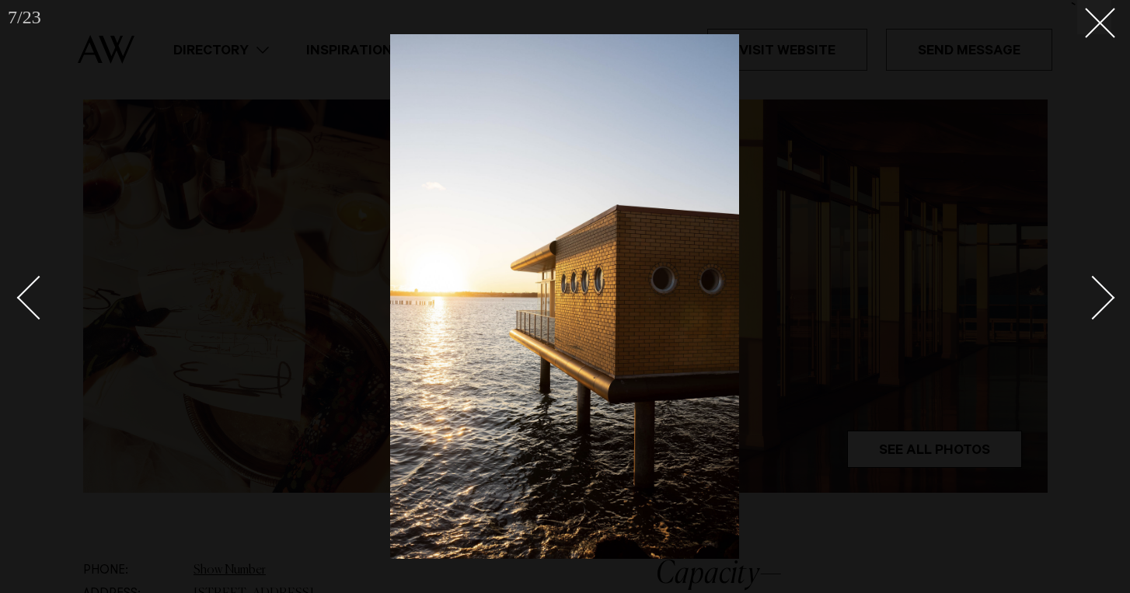
click at [1097, 310] on div "Next slide" at bounding box center [1093, 297] width 44 height 44
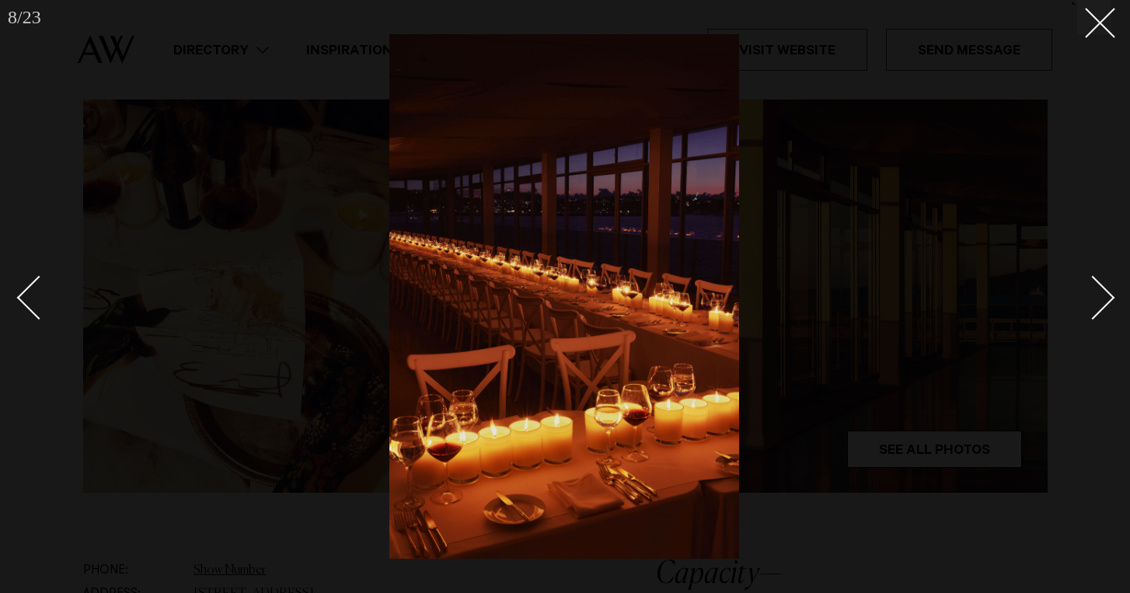
click at [1097, 310] on div "Next slide" at bounding box center [1093, 297] width 44 height 44
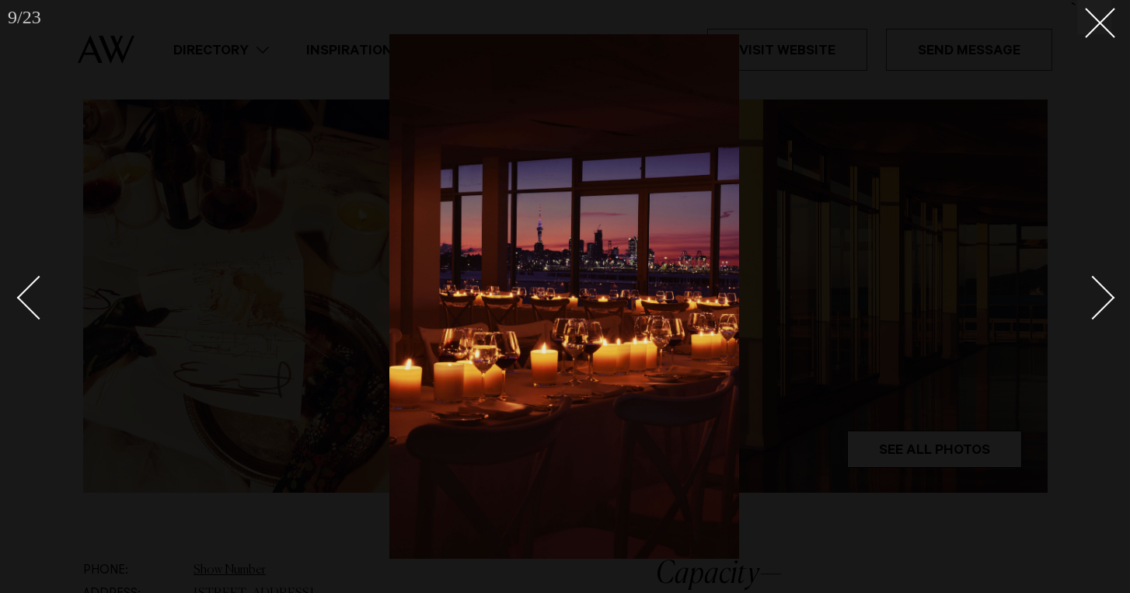
click at [1097, 310] on div "Next slide" at bounding box center [1093, 297] width 44 height 44
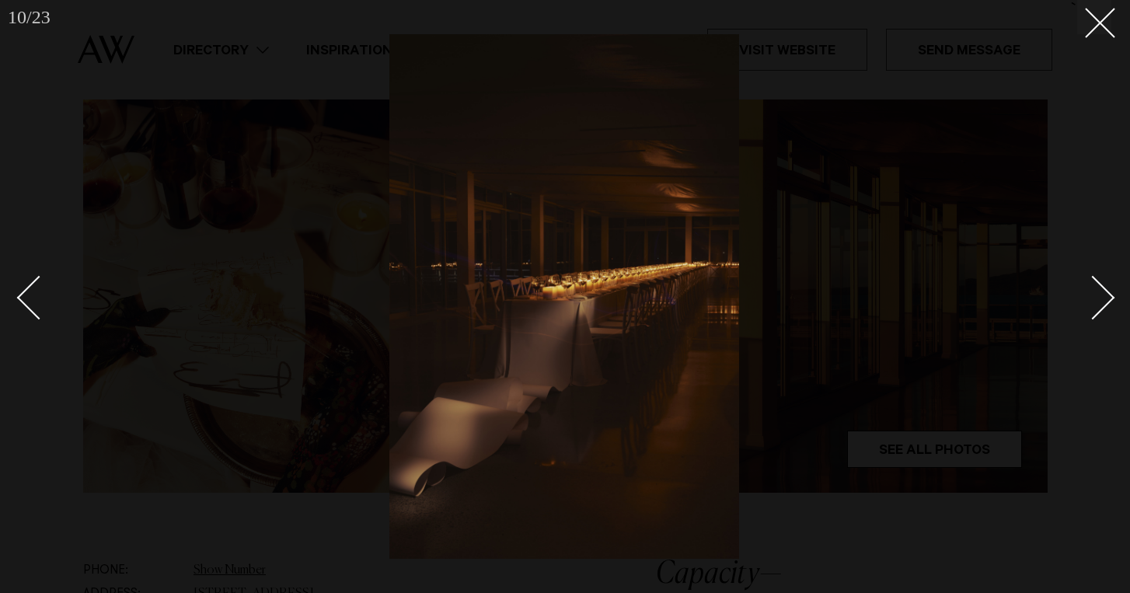
click at [1097, 310] on div "Next slide" at bounding box center [1093, 297] width 44 height 44
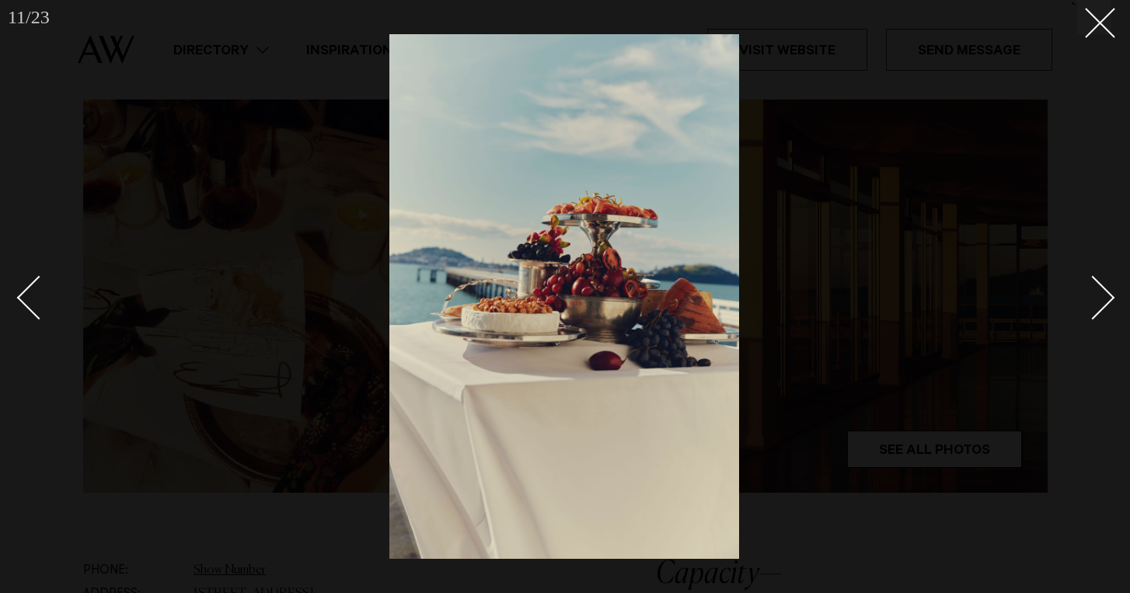
click at [1097, 310] on div "Next slide" at bounding box center [1093, 297] width 44 height 44
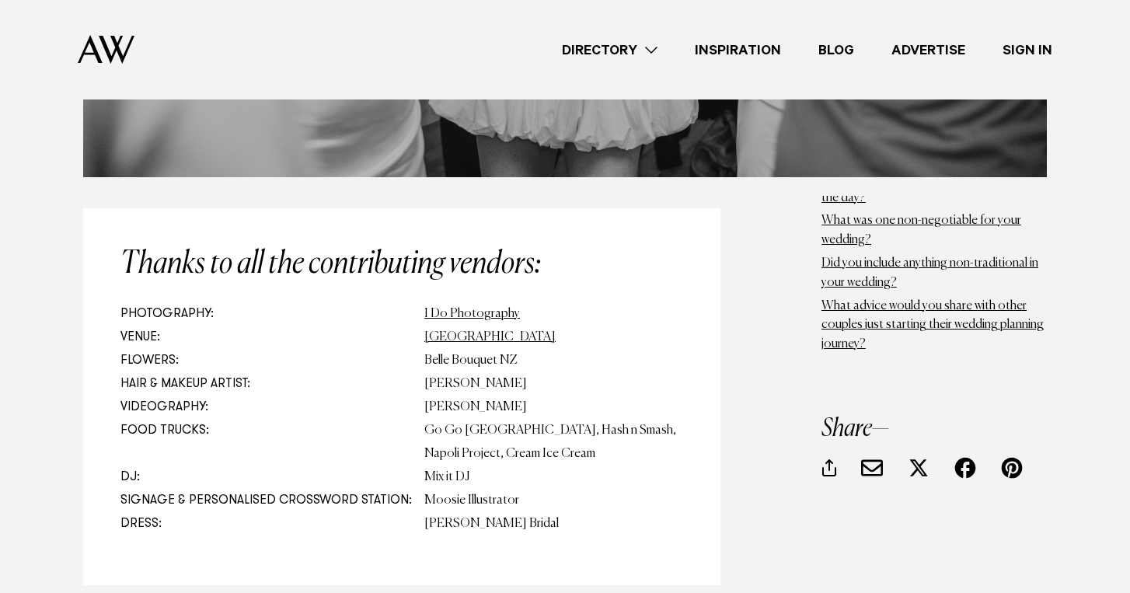
scroll to position [17695, 0]
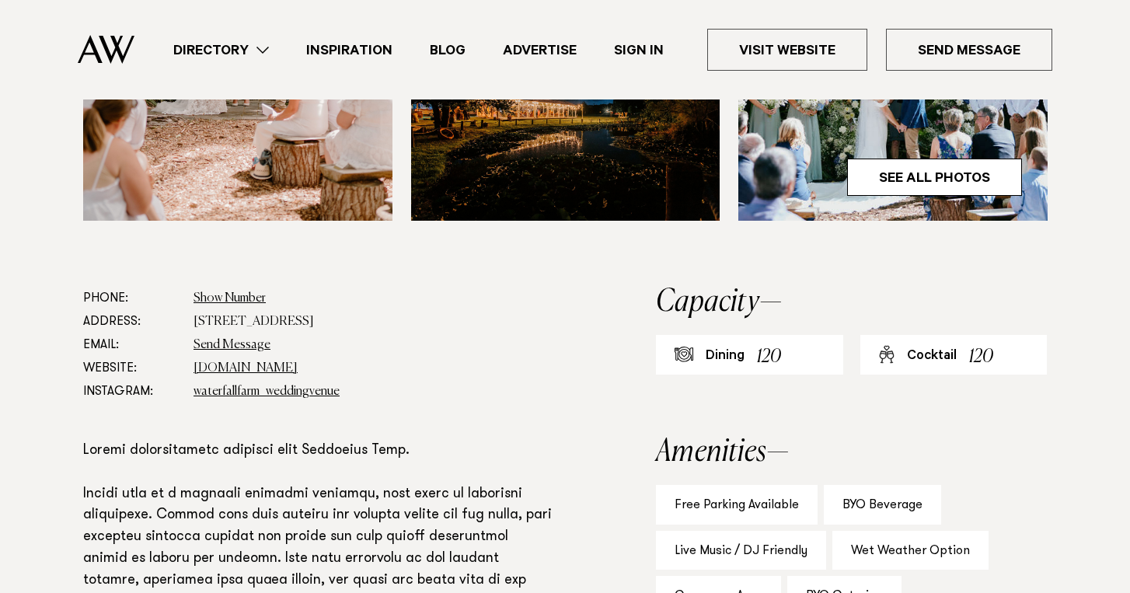
scroll to position [594, 0]
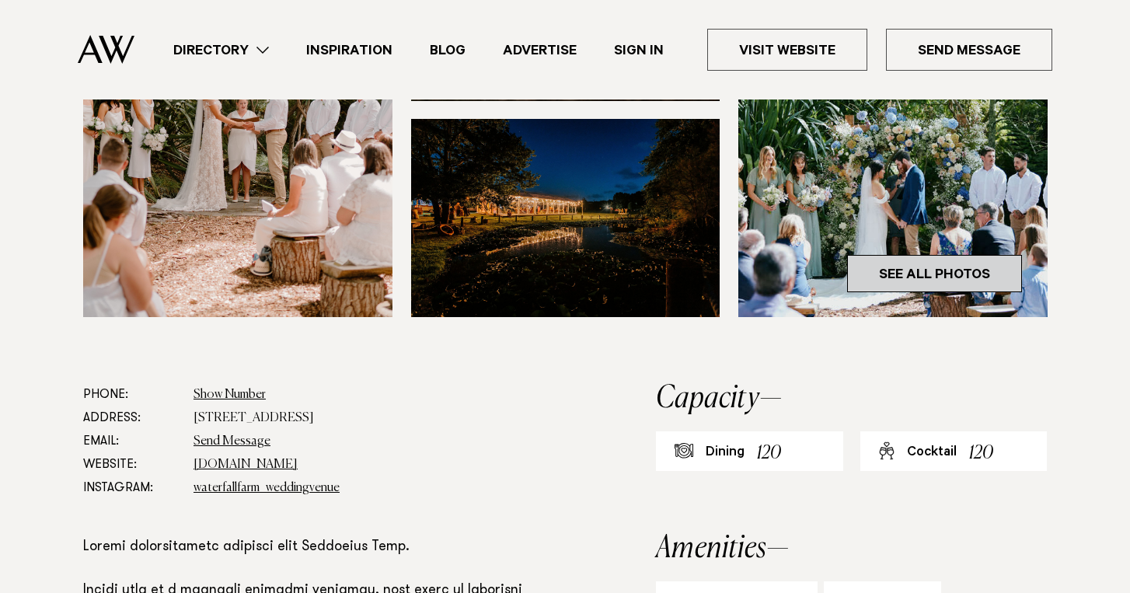
click at [946, 270] on link "See All Photos" at bounding box center [934, 273] width 175 height 37
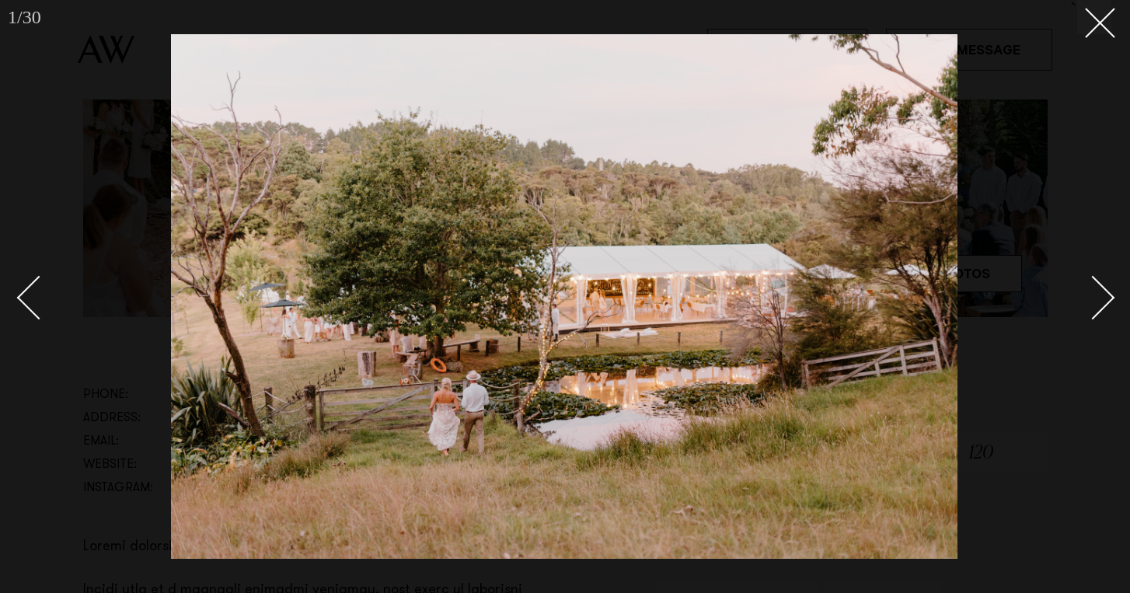
click at [1105, 301] on div "Next slide" at bounding box center [1093, 297] width 44 height 44
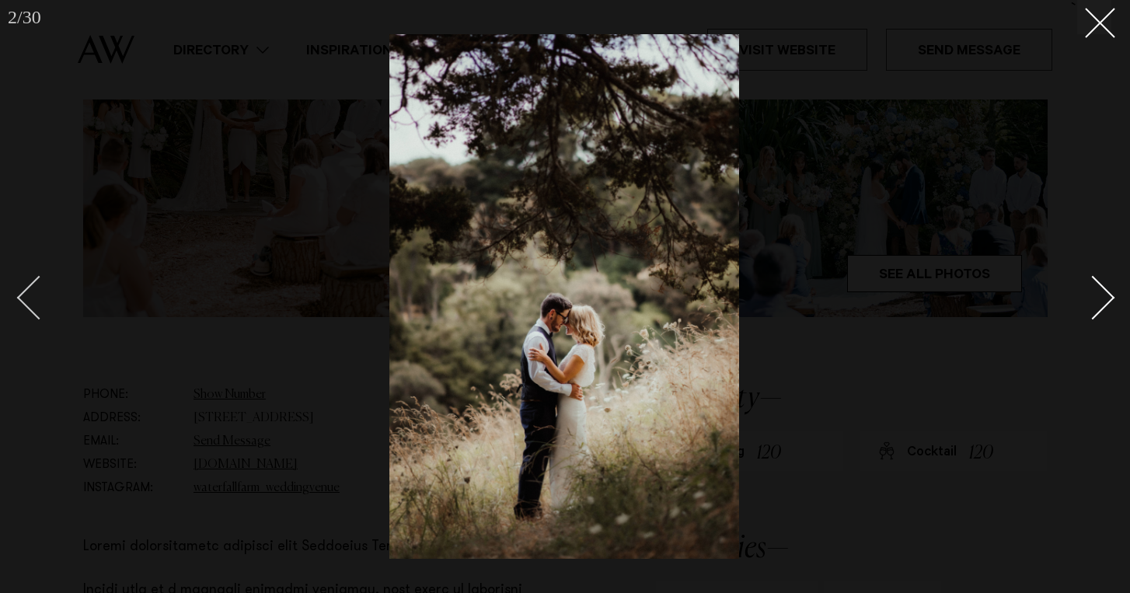
click at [37, 293] on div "Previous slide" at bounding box center [39, 297] width 44 height 44
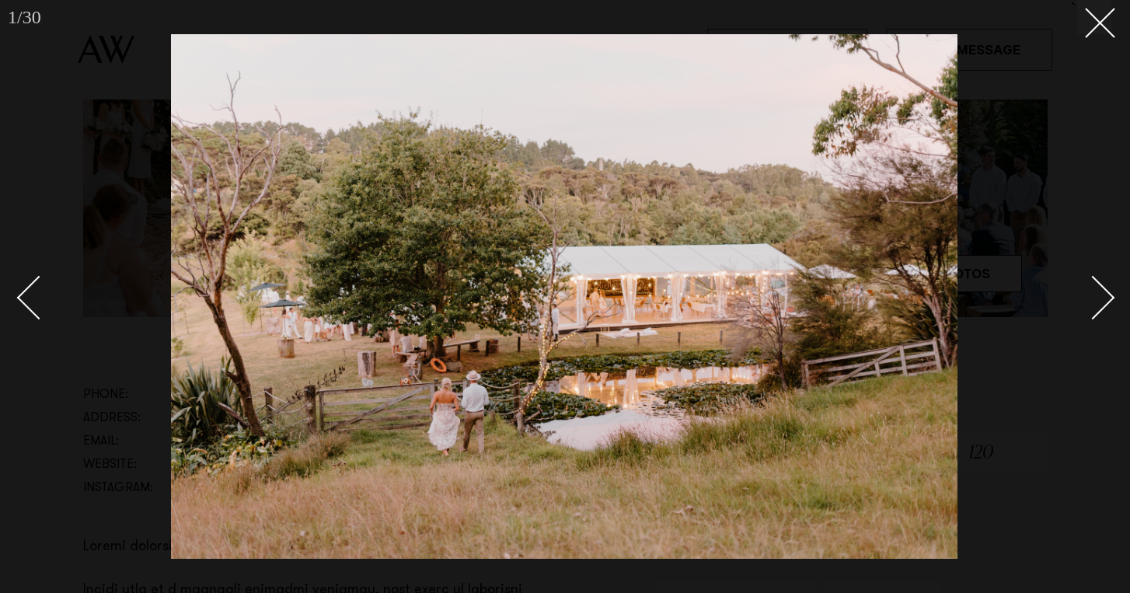
click at [1105, 301] on div "Next slide" at bounding box center [1093, 297] width 44 height 44
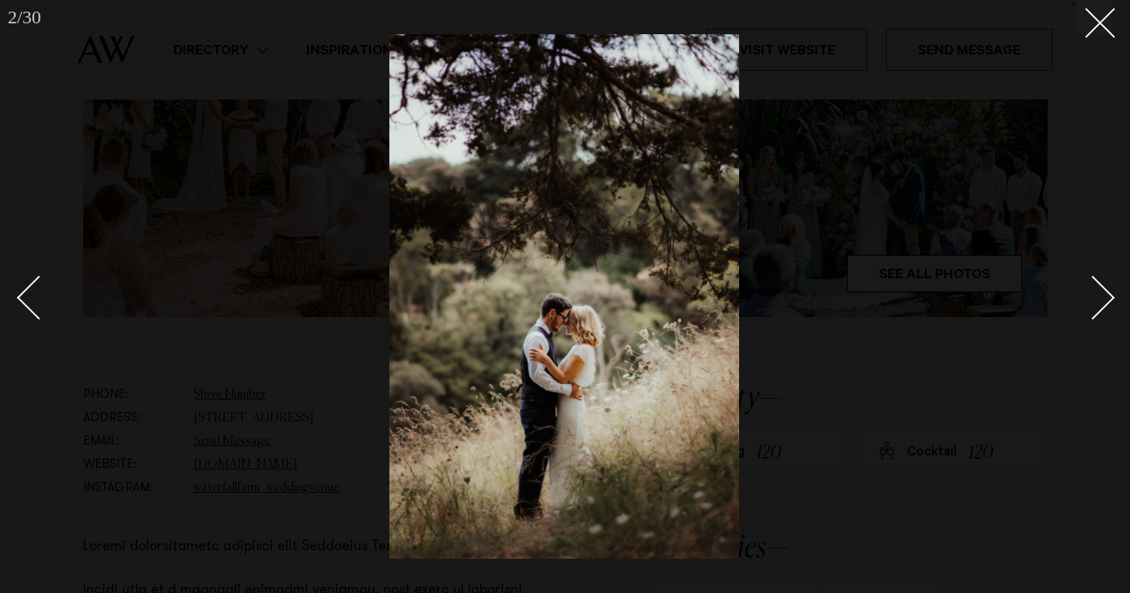
click at [1105, 301] on div "Next slide" at bounding box center [1093, 297] width 44 height 44
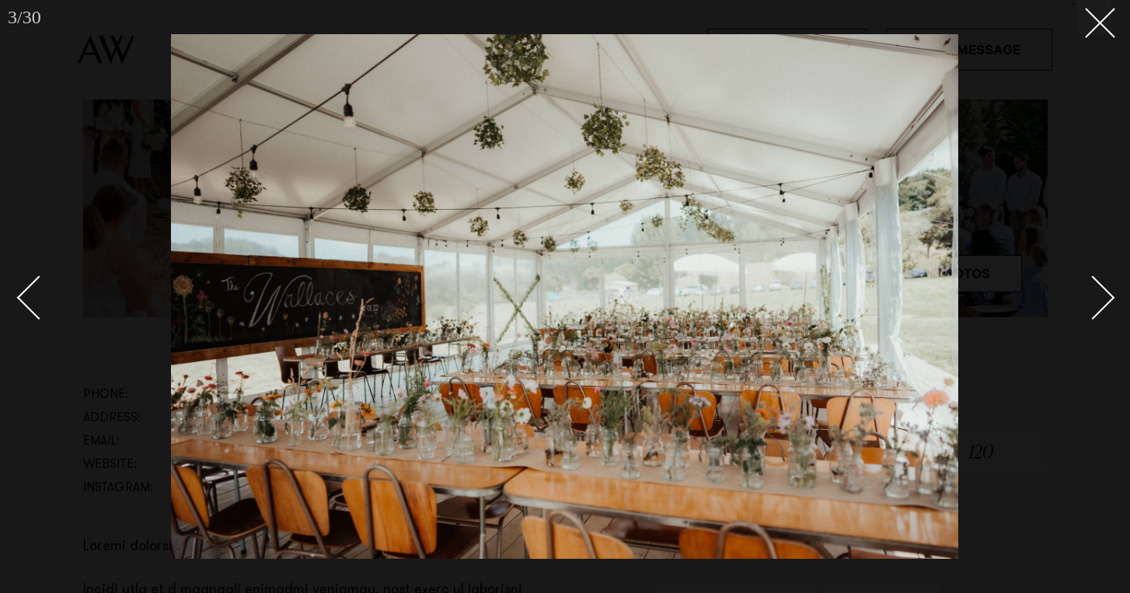
click at [1105, 301] on div "Next slide" at bounding box center [1093, 297] width 44 height 44
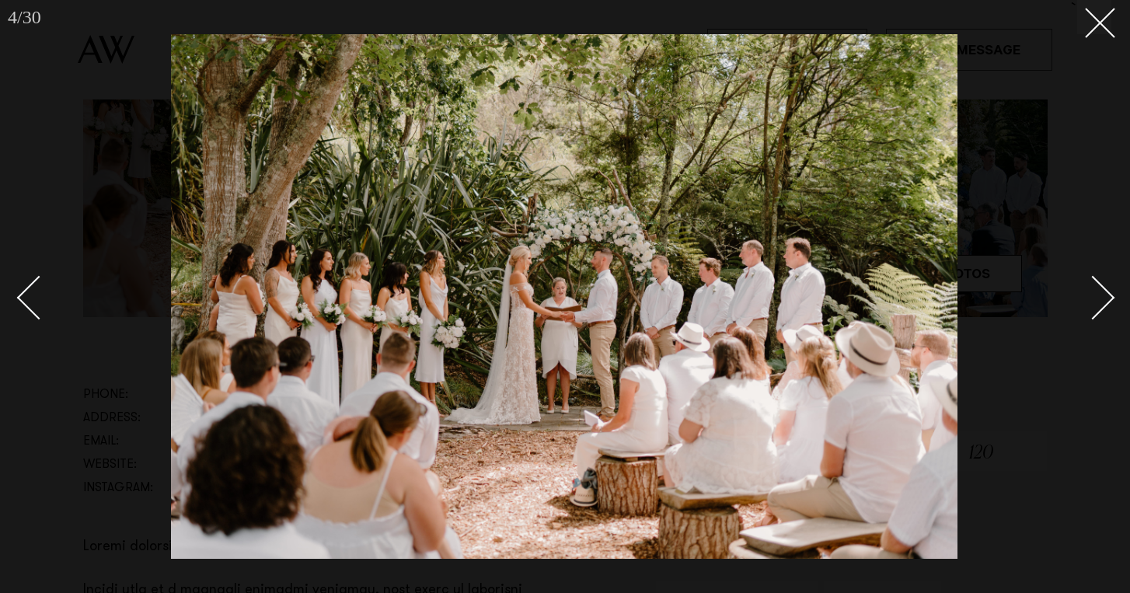
click at [1105, 301] on div "Next slide" at bounding box center [1093, 297] width 44 height 44
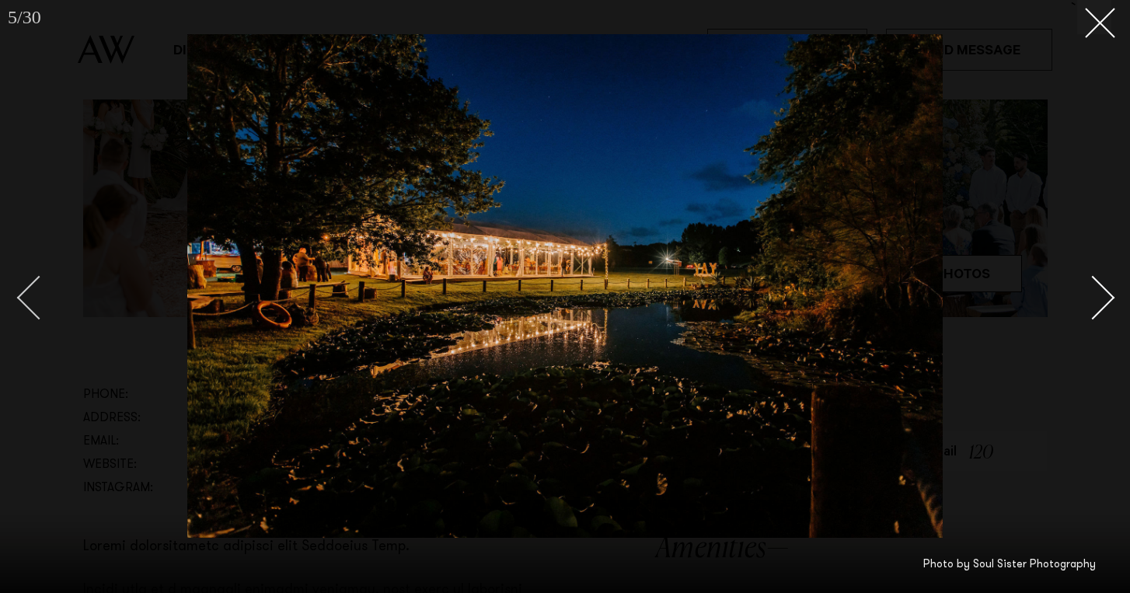
click at [33, 300] on div "Previous slide" at bounding box center [39, 297] width 44 height 44
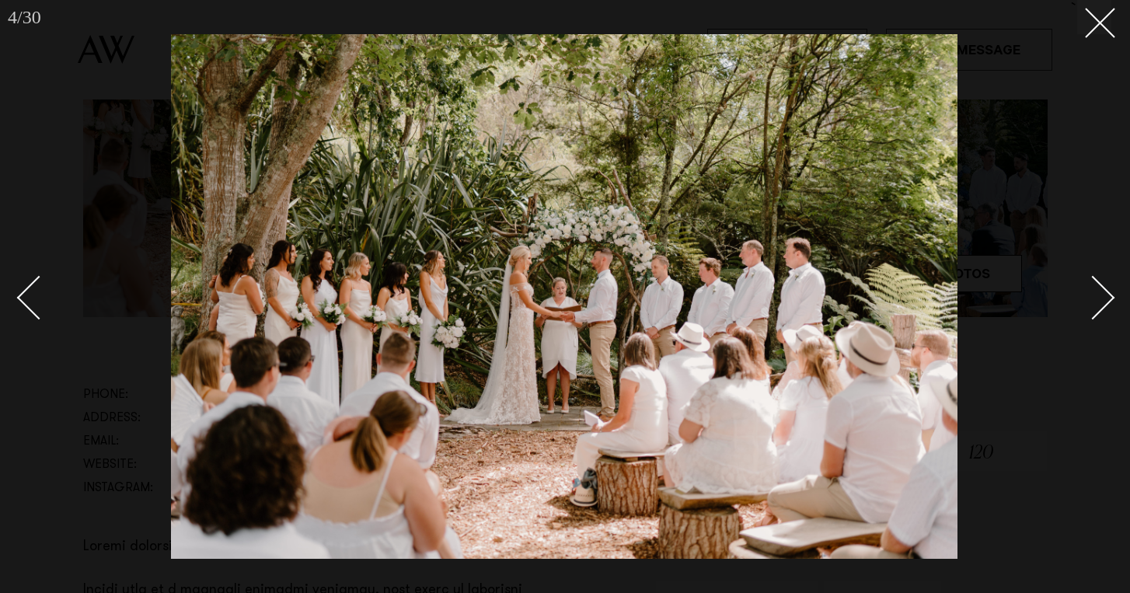
click at [1099, 308] on div "Next slide" at bounding box center [1093, 297] width 44 height 44
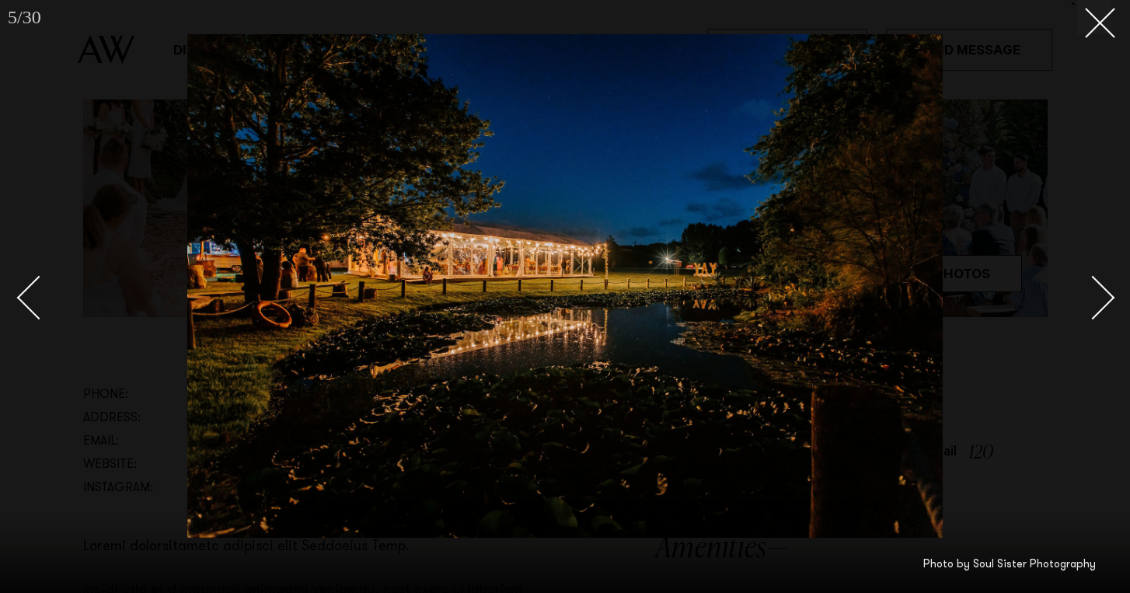
click at [1099, 308] on div "Next slide" at bounding box center [1093, 297] width 44 height 44
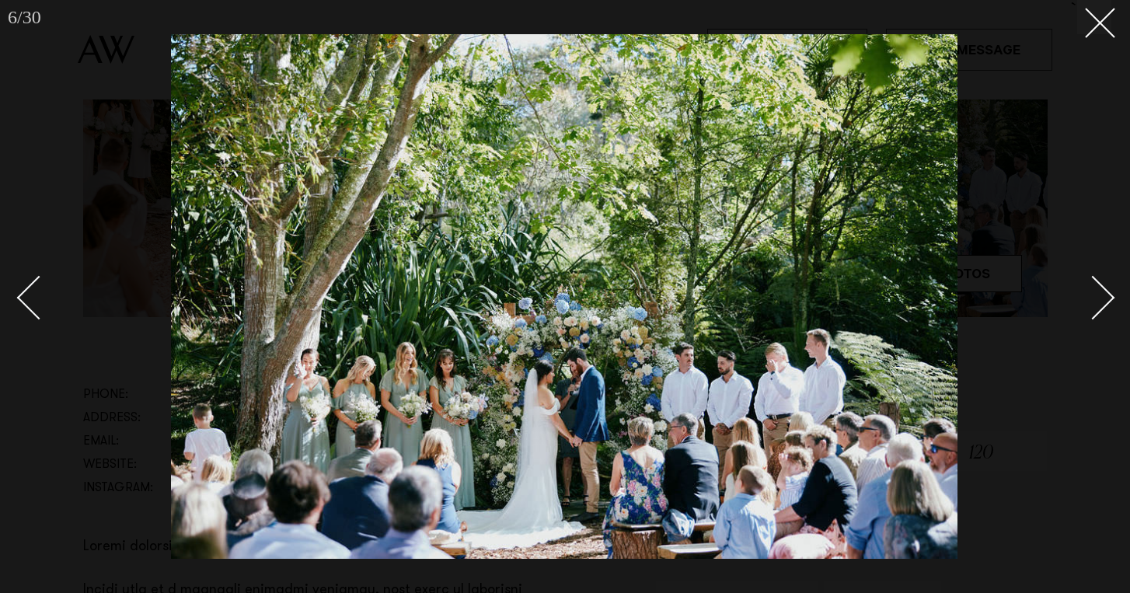
click at [1099, 308] on div "Next slide" at bounding box center [1093, 297] width 44 height 44
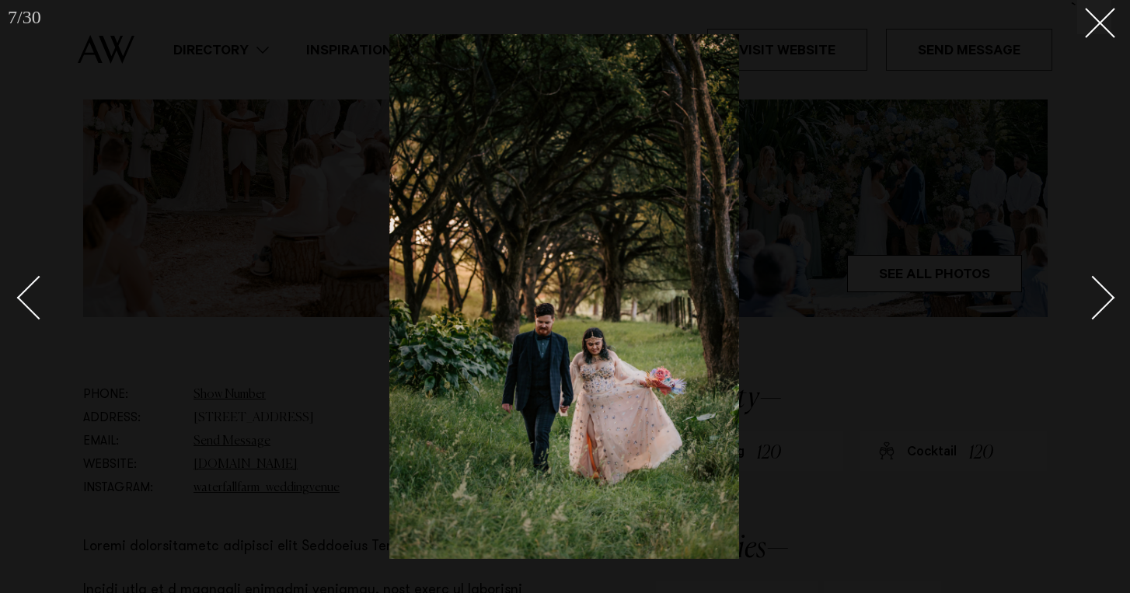
click at [1099, 308] on div "Next slide" at bounding box center [1093, 297] width 44 height 44
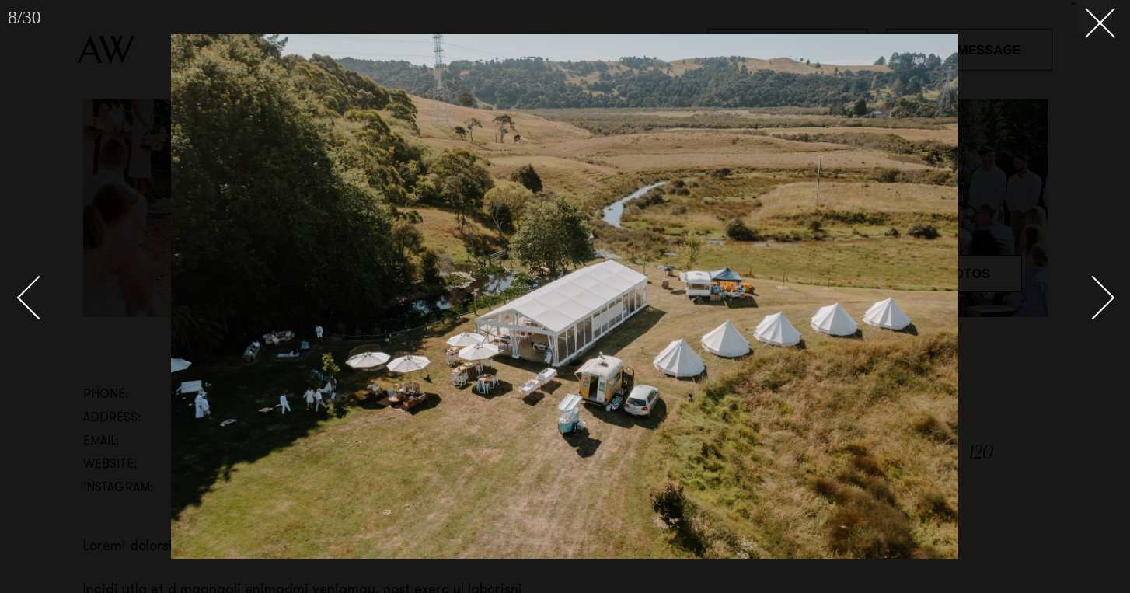
click at [1099, 308] on div "Next slide" at bounding box center [1093, 297] width 44 height 44
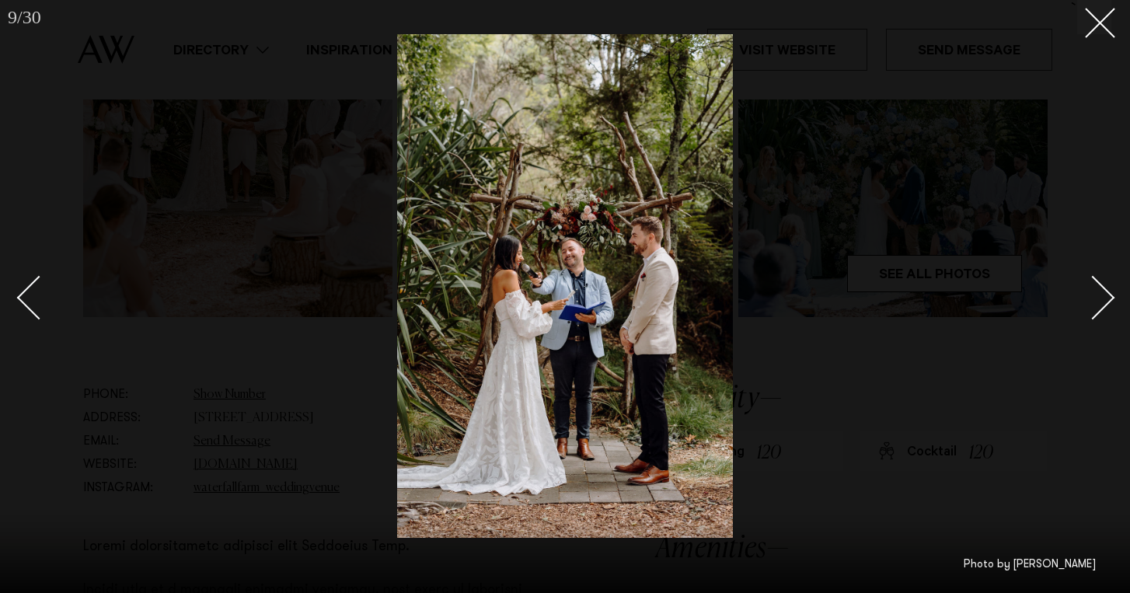
click at [1099, 308] on div "Next slide" at bounding box center [1093, 297] width 44 height 44
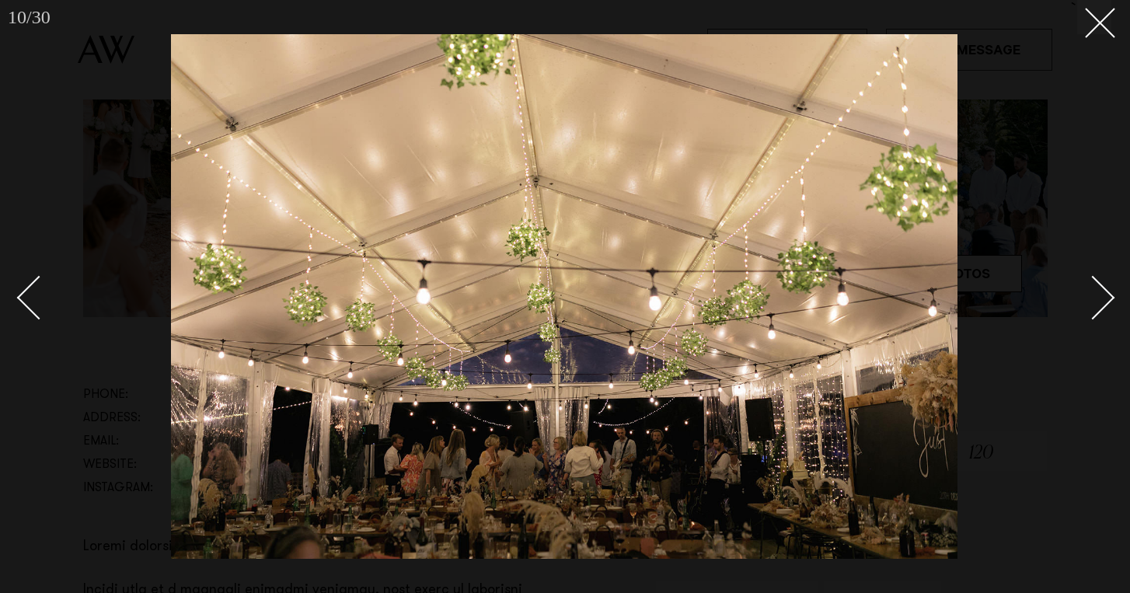
click at [1103, 314] on link at bounding box center [1084, 297] width 54 height 78
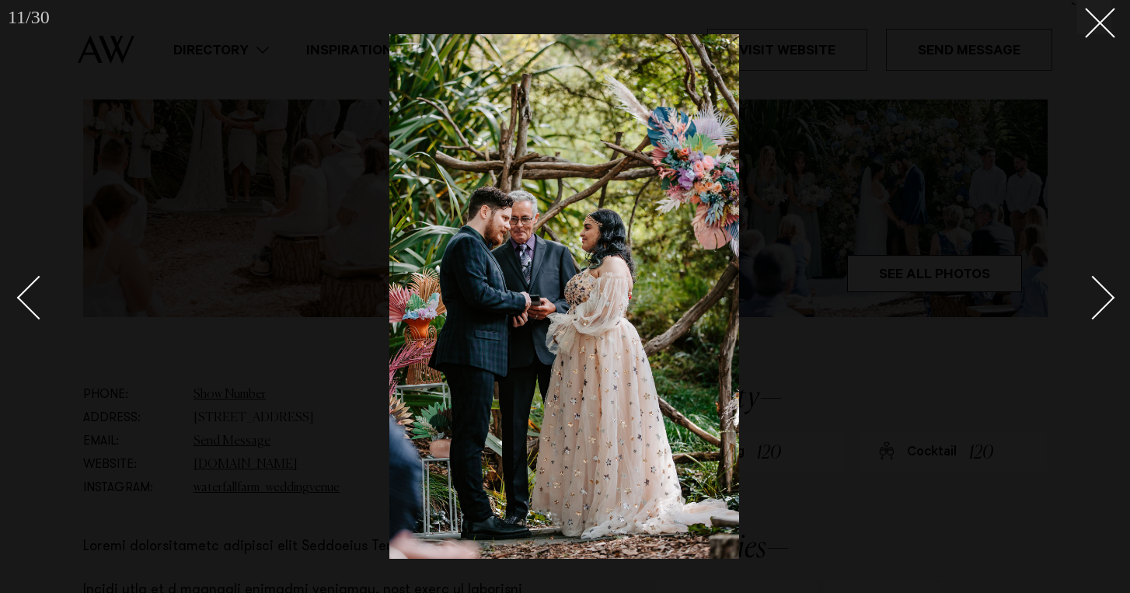
click at [1103, 314] on link at bounding box center [1084, 297] width 54 height 78
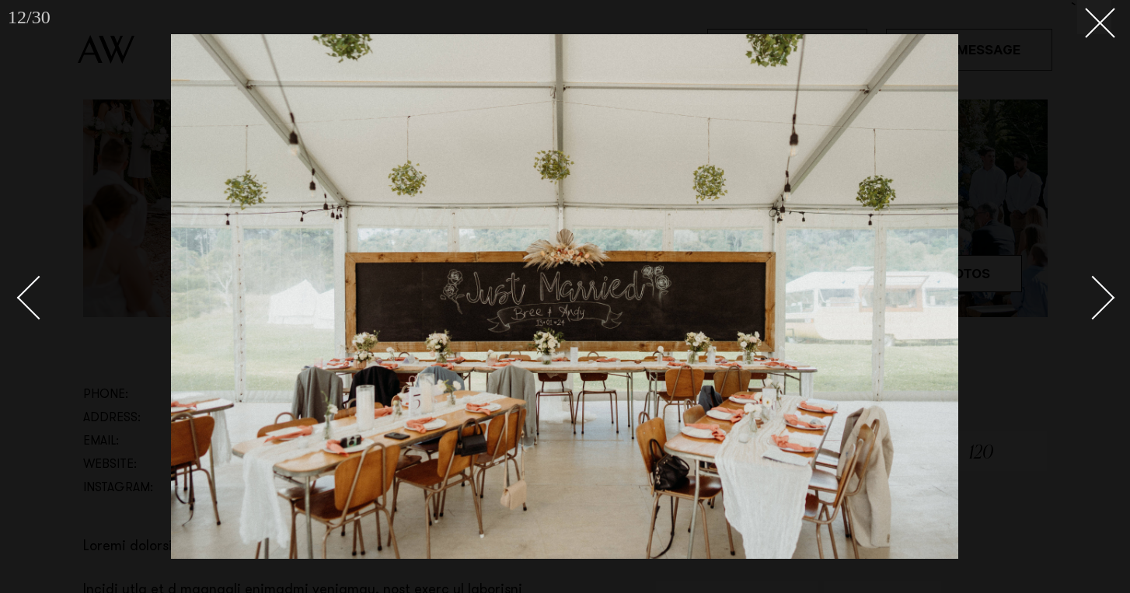
click at [1103, 314] on link at bounding box center [1084, 297] width 54 height 78
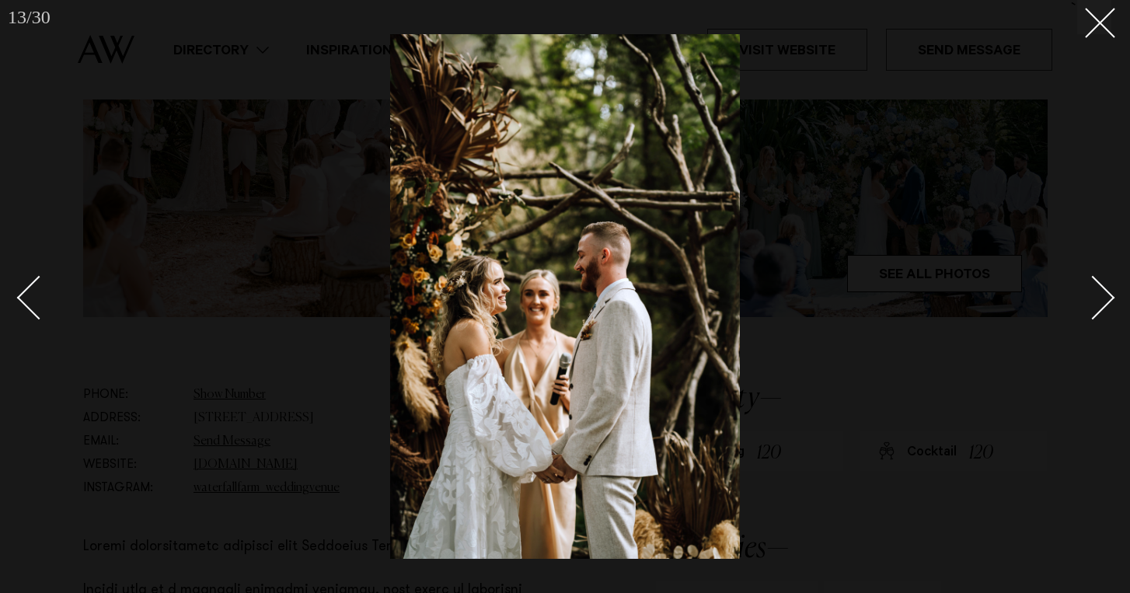
click at [1103, 314] on link at bounding box center [1084, 297] width 54 height 78
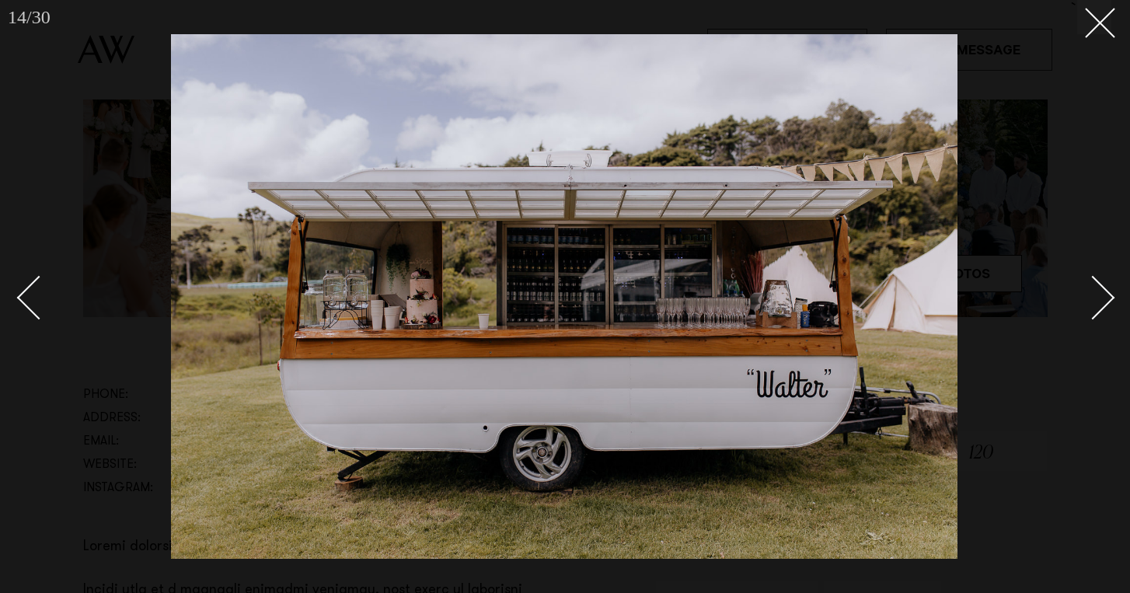
click at [1103, 314] on link at bounding box center [1084, 297] width 54 height 78
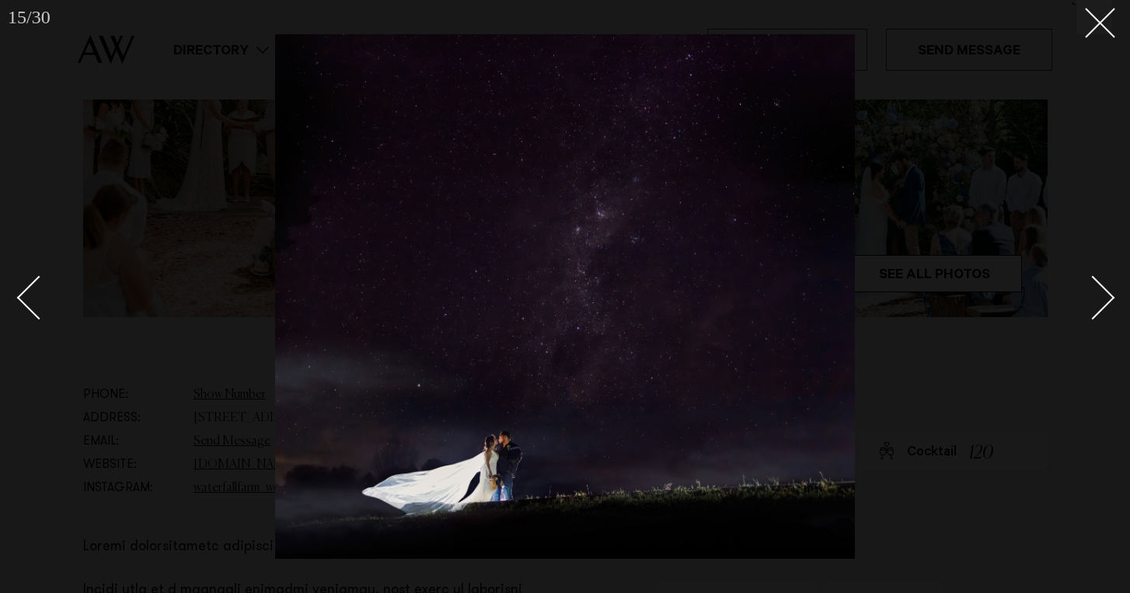
click at [1103, 314] on link at bounding box center [1084, 297] width 54 height 78
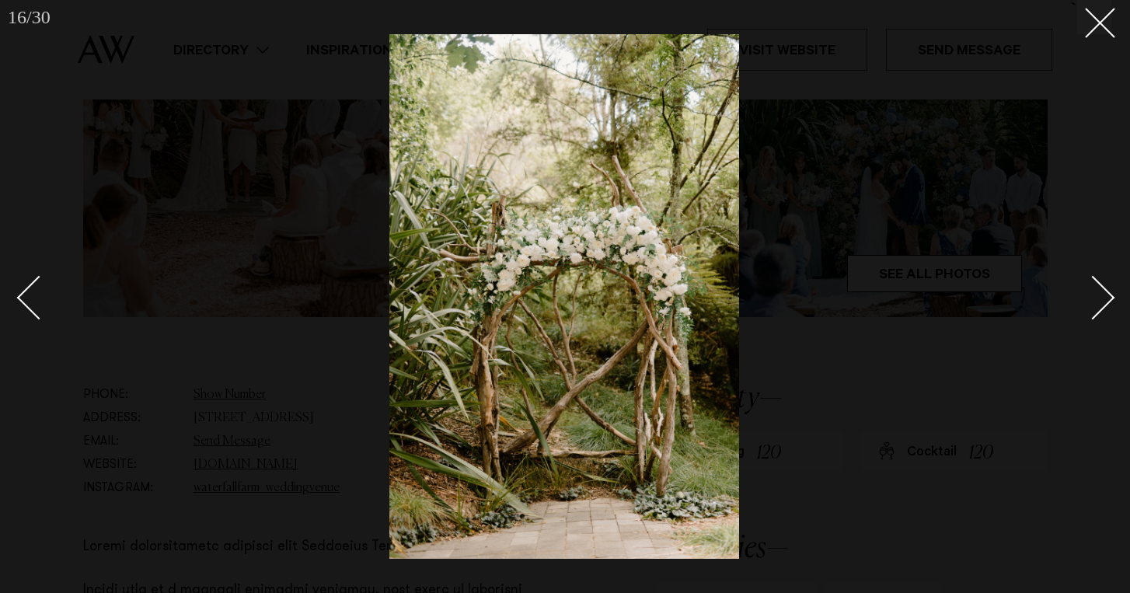
click at [1103, 314] on link at bounding box center [1084, 297] width 54 height 78
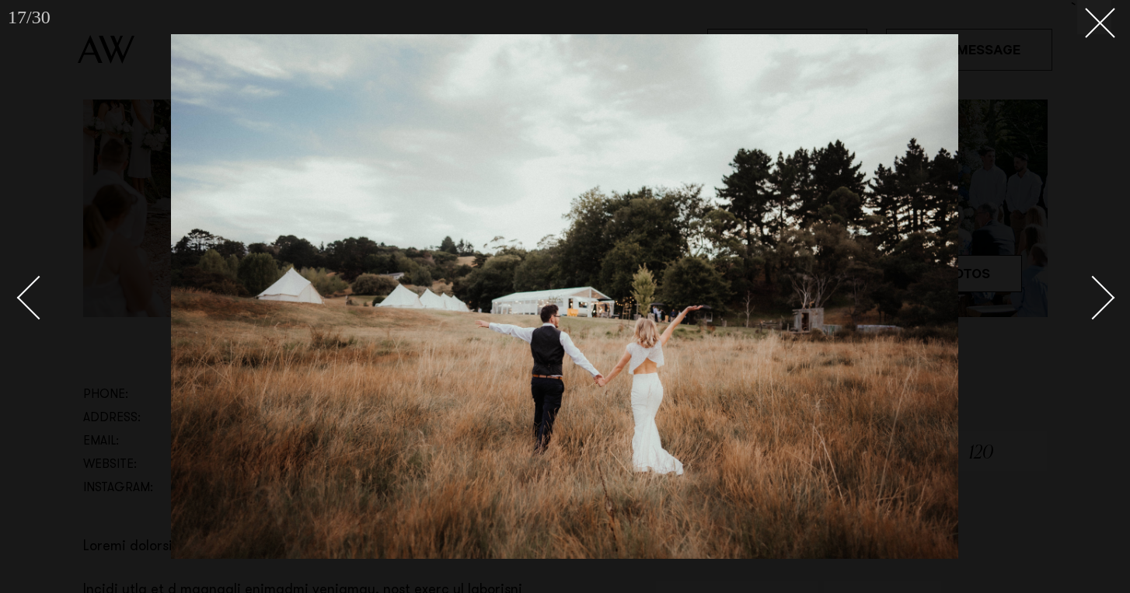
click at [1103, 314] on link at bounding box center [1084, 297] width 54 height 78
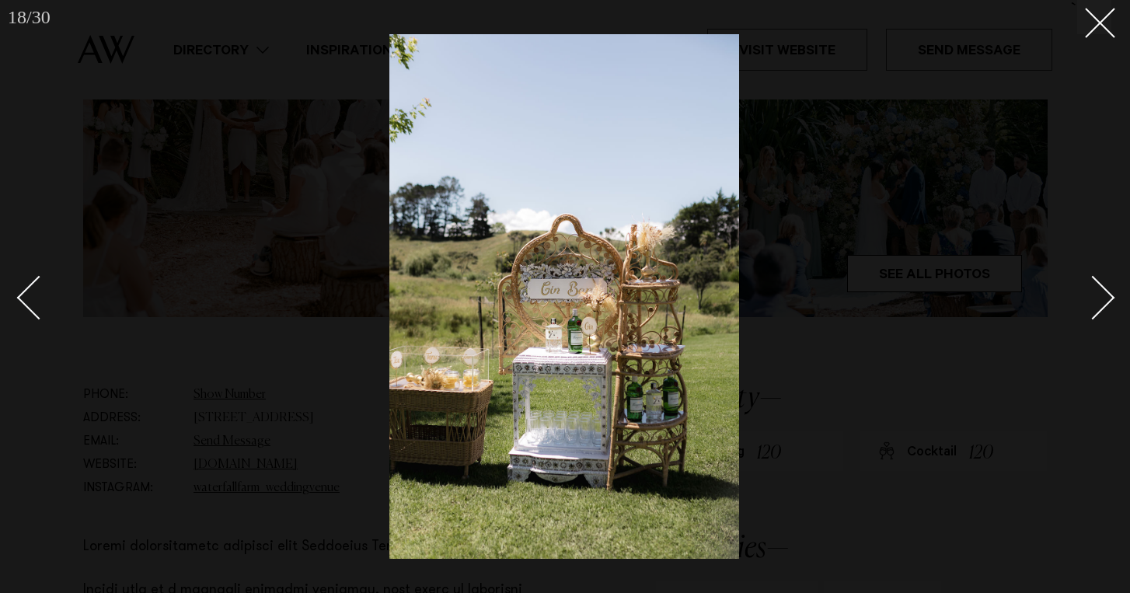
click at [1103, 314] on link at bounding box center [1084, 297] width 54 height 78
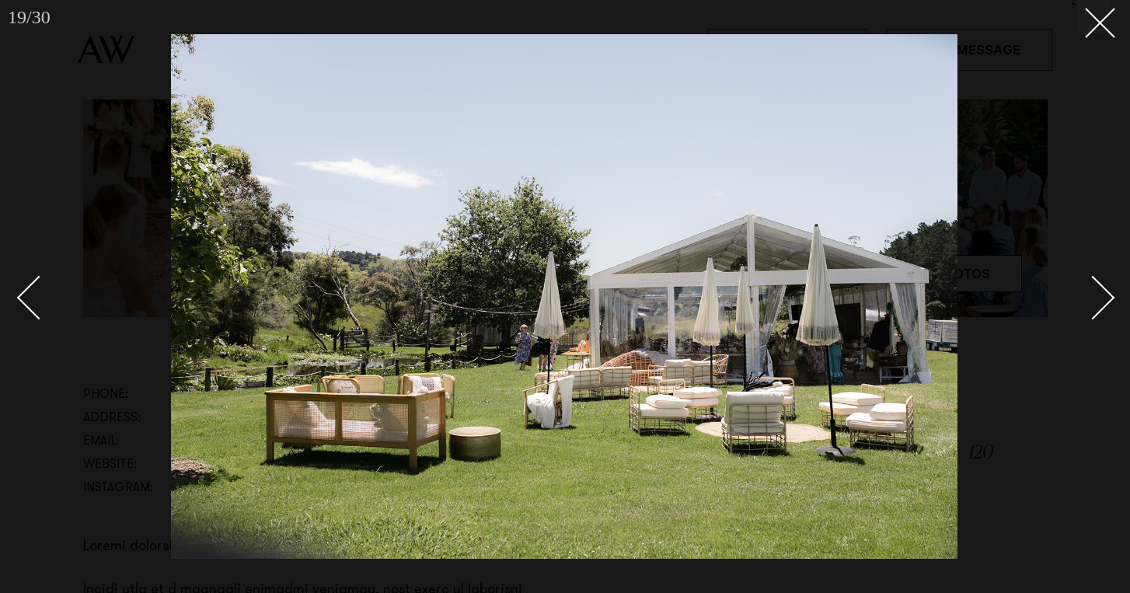
click at [1103, 314] on link at bounding box center [1084, 297] width 54 height 78
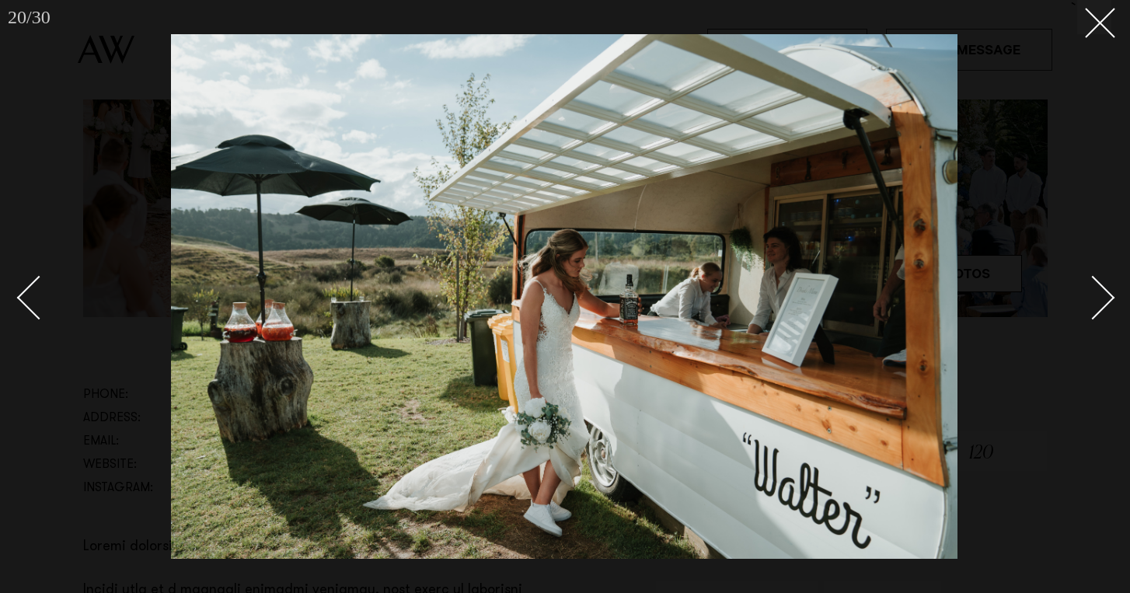
click at [1103, 314] on link at bounding box center [1084, 297] width 54 height 78
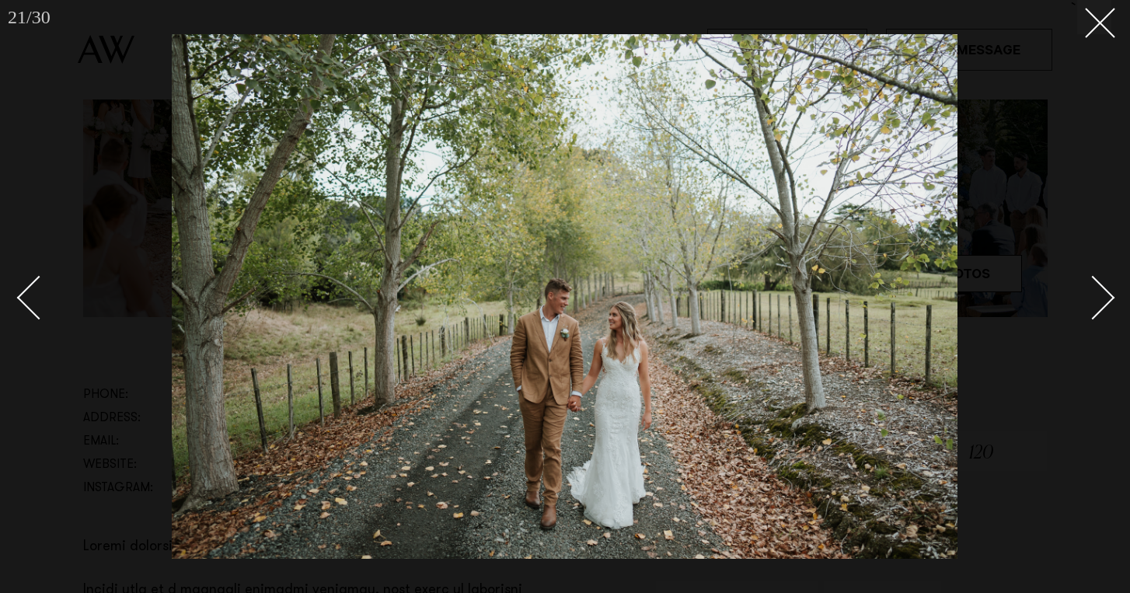
click at [1115, 36] on div at bounding box center [565, 296] width 1130 height 593
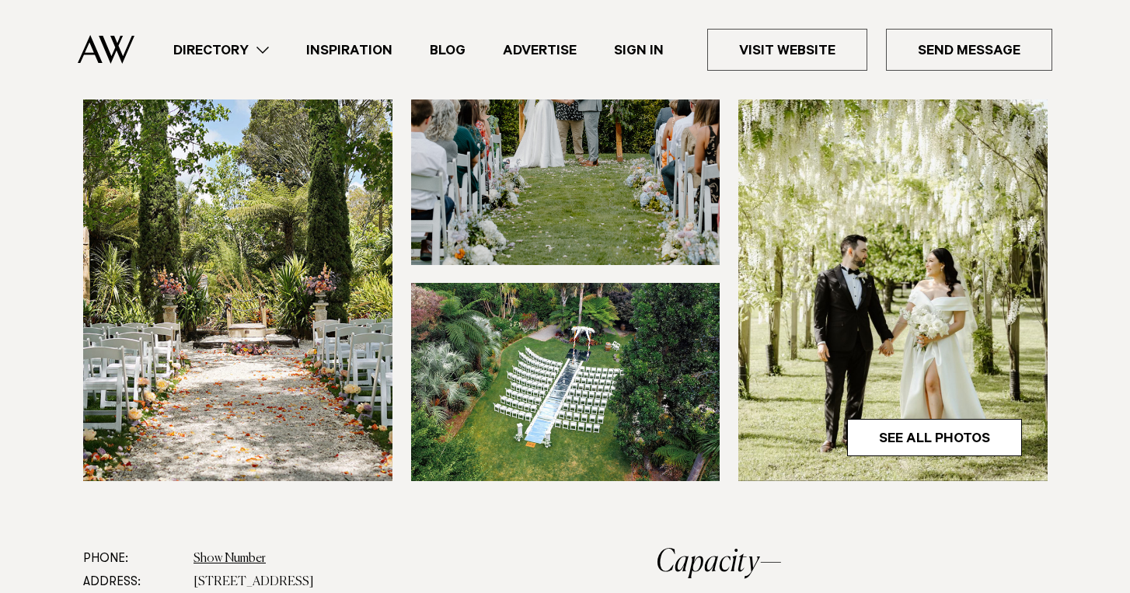
scroll to position [433, 0]
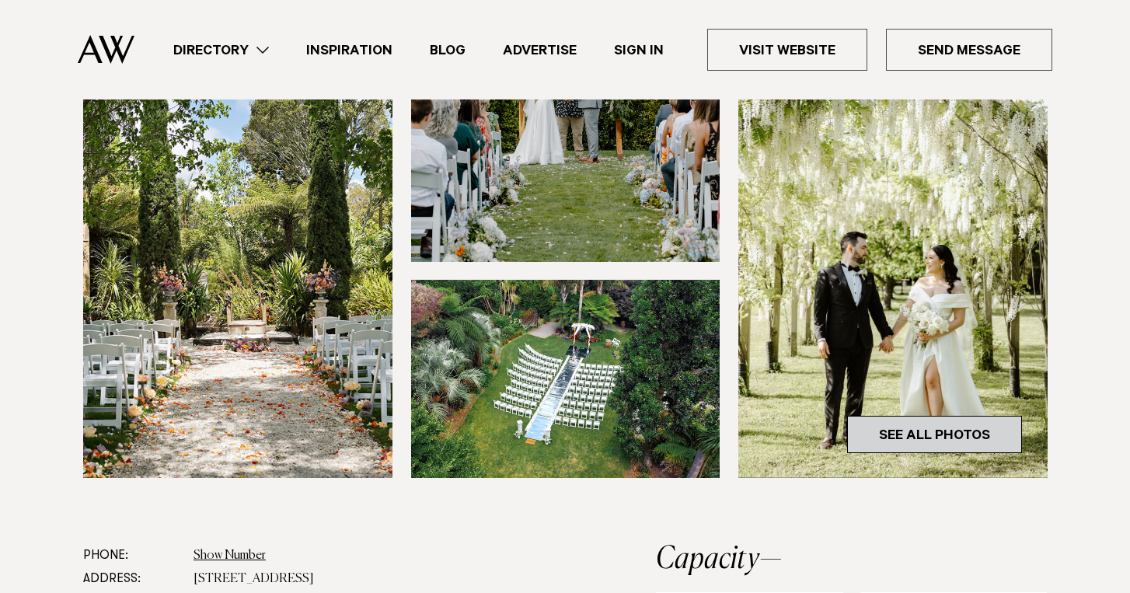
click at [946, 438] on link "See All Photos" at bounding box center [934, 434] width 175 height 37
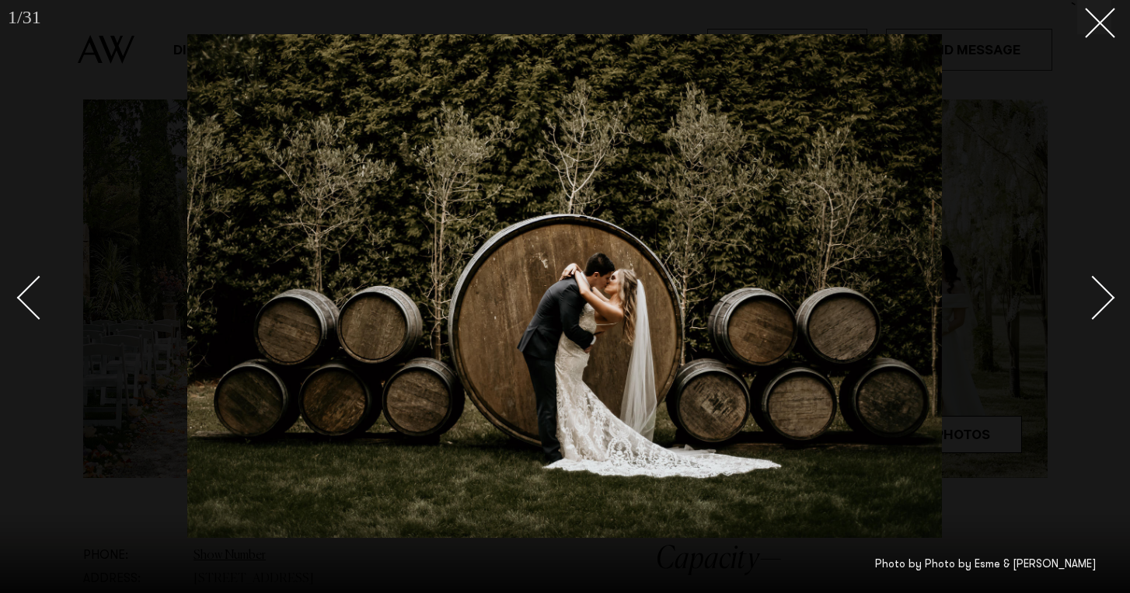
click at [1098, 300] on div "Next slide" at bounding box center [1093, 297] width 44 height 44
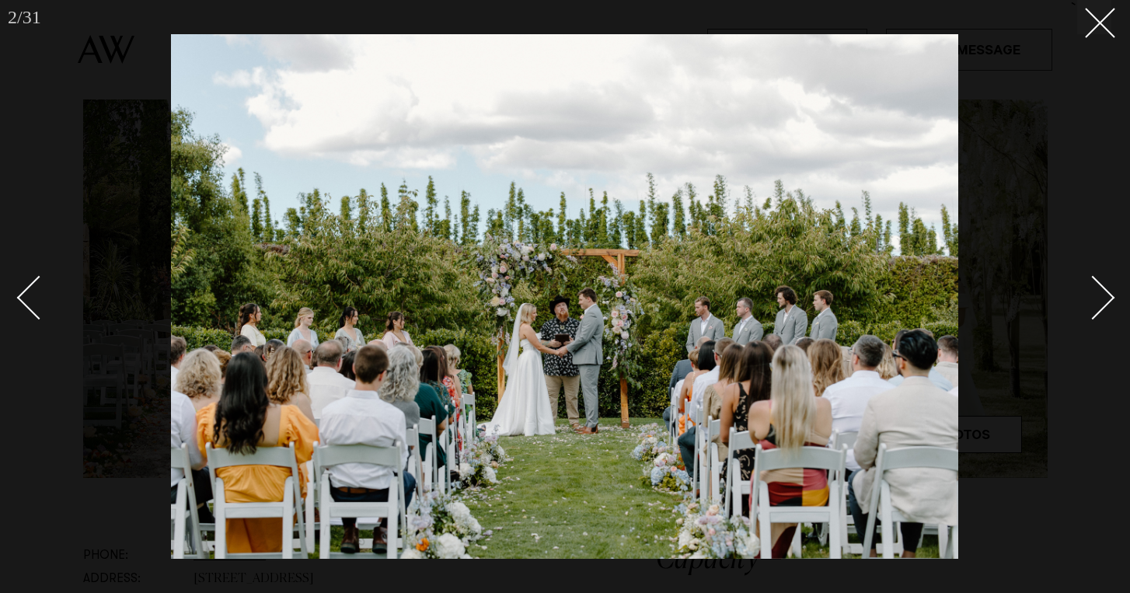
click at [1098, 300] on div "Next slide" at bounding box center [1093, 297] width 44 height 44
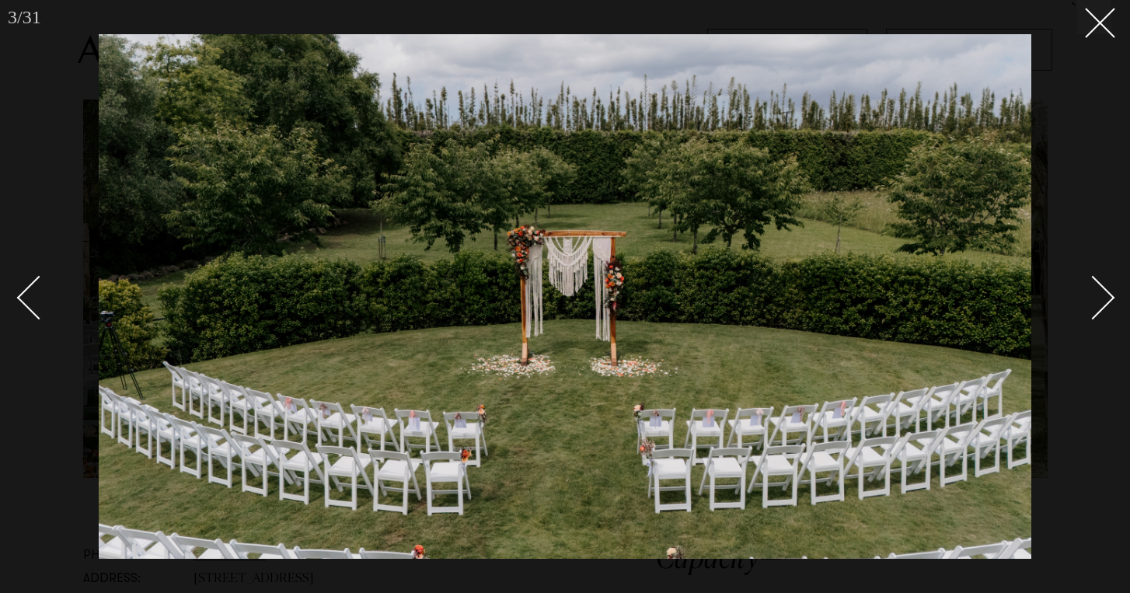
click at [1098, 300] on div "Next slide" at bounding box center [1093, 297] width 44 height 44
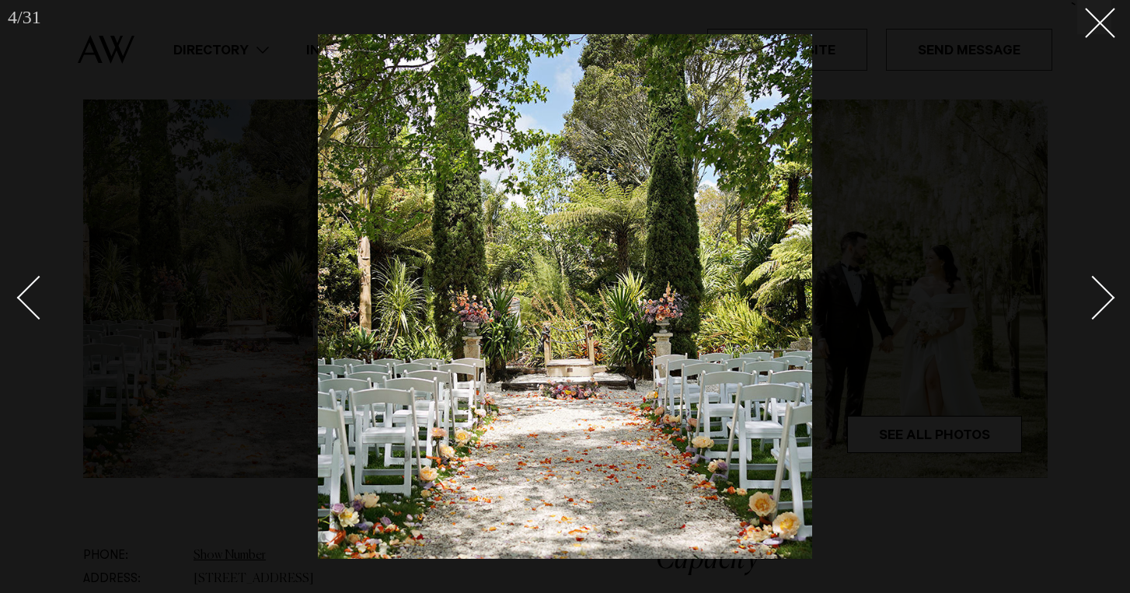
click at [1098, 300] on div "Next slide" at bounding box center [1093, 297] width 44 height 44
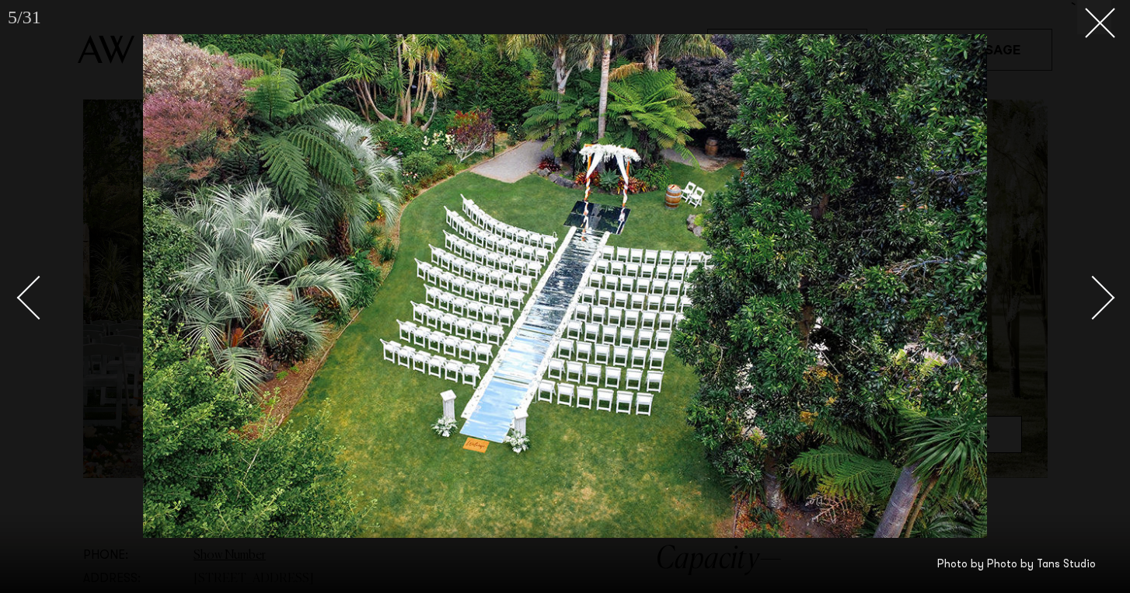
click at [1092, 310] on div "Next slide" at bounding box center [1093, 297] width 44 height 44
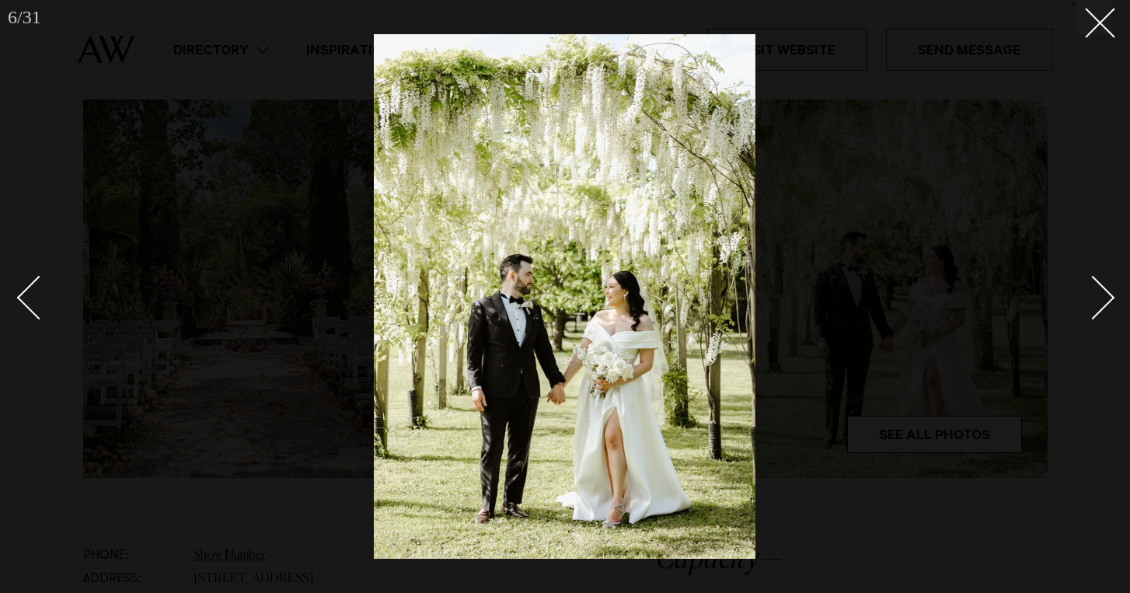
click at [1092, 310] on div "Next slide" at bounding box center [1093, 297] width 44 height 44
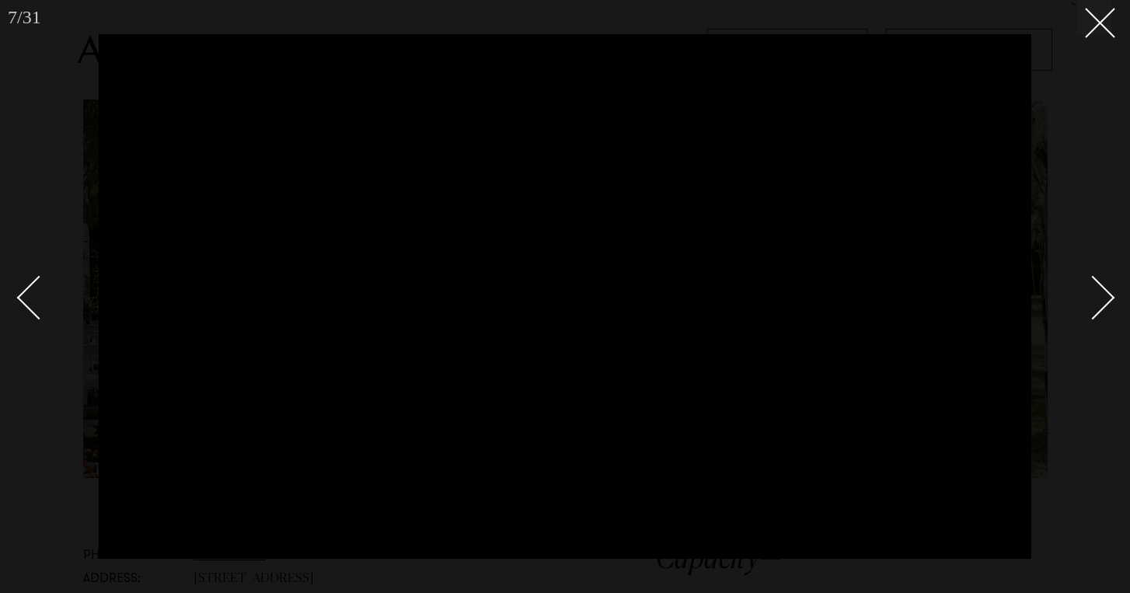
click at [1090, 39] on div at bounding box center [565, 296] width 1130 height 593
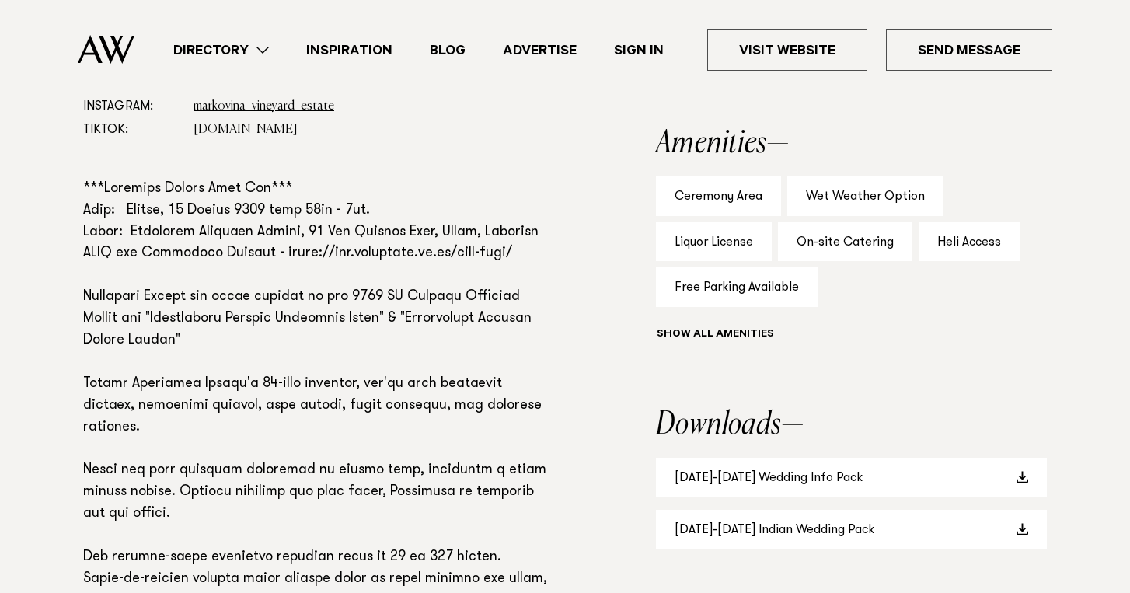
scroll to position [999, 0]
click at [535, 270] on p at bounding box center [319, 395] width 472 height 434
drag, startPoint x: 141, startPoint y: 271, endPoint x: 207, endPoint y: 274, distance: 65.3
click at [207, 274] on p at bounding box center [319, 395] width 472 height 434
copy p "Markovina"
